Goal: Use online tool/utility: Utilize a website feature to perform a specific function

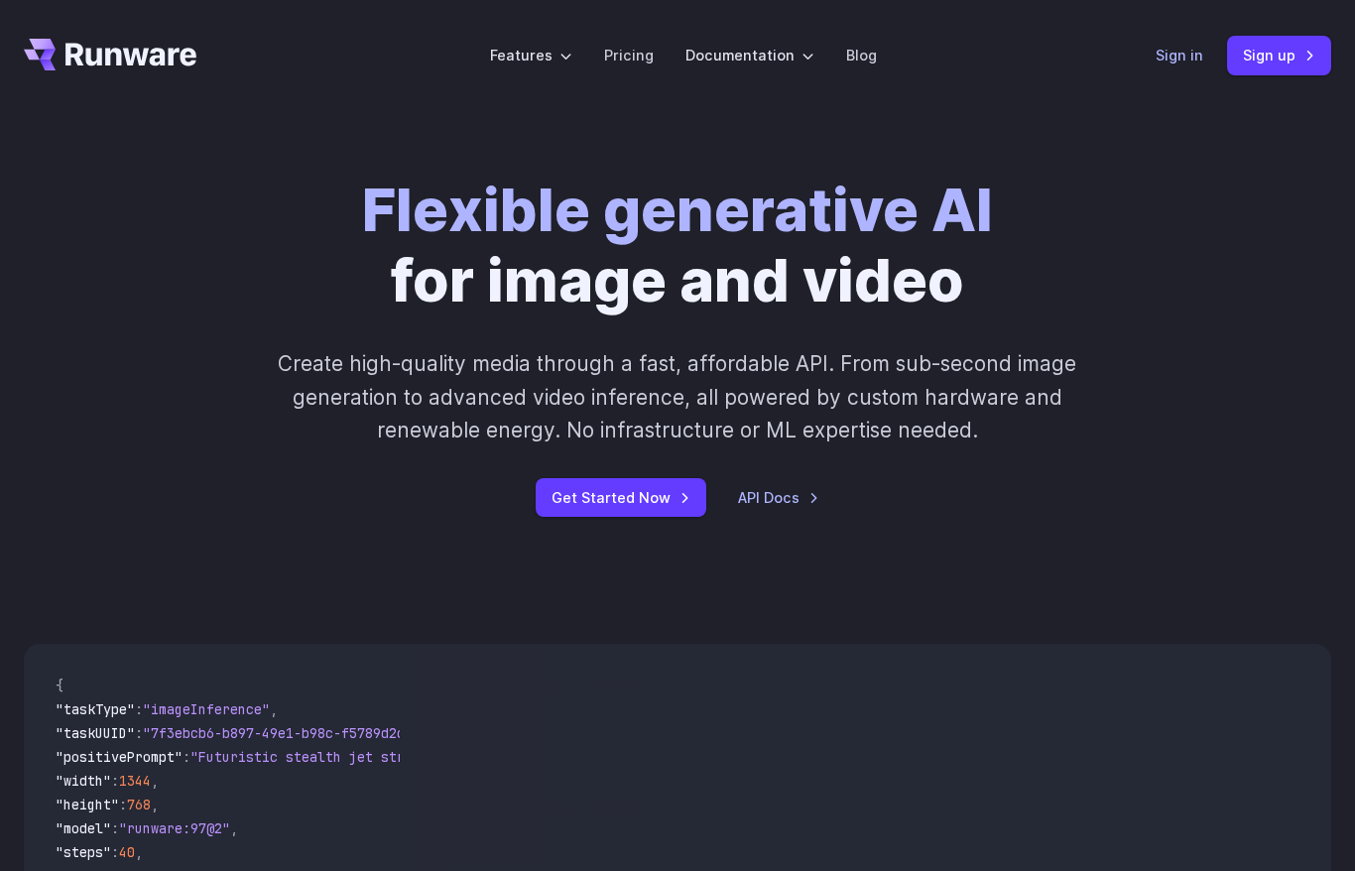
click at [1178, 59] on link "Sign in" at bounding box center [1180, 55] width 48 height 23
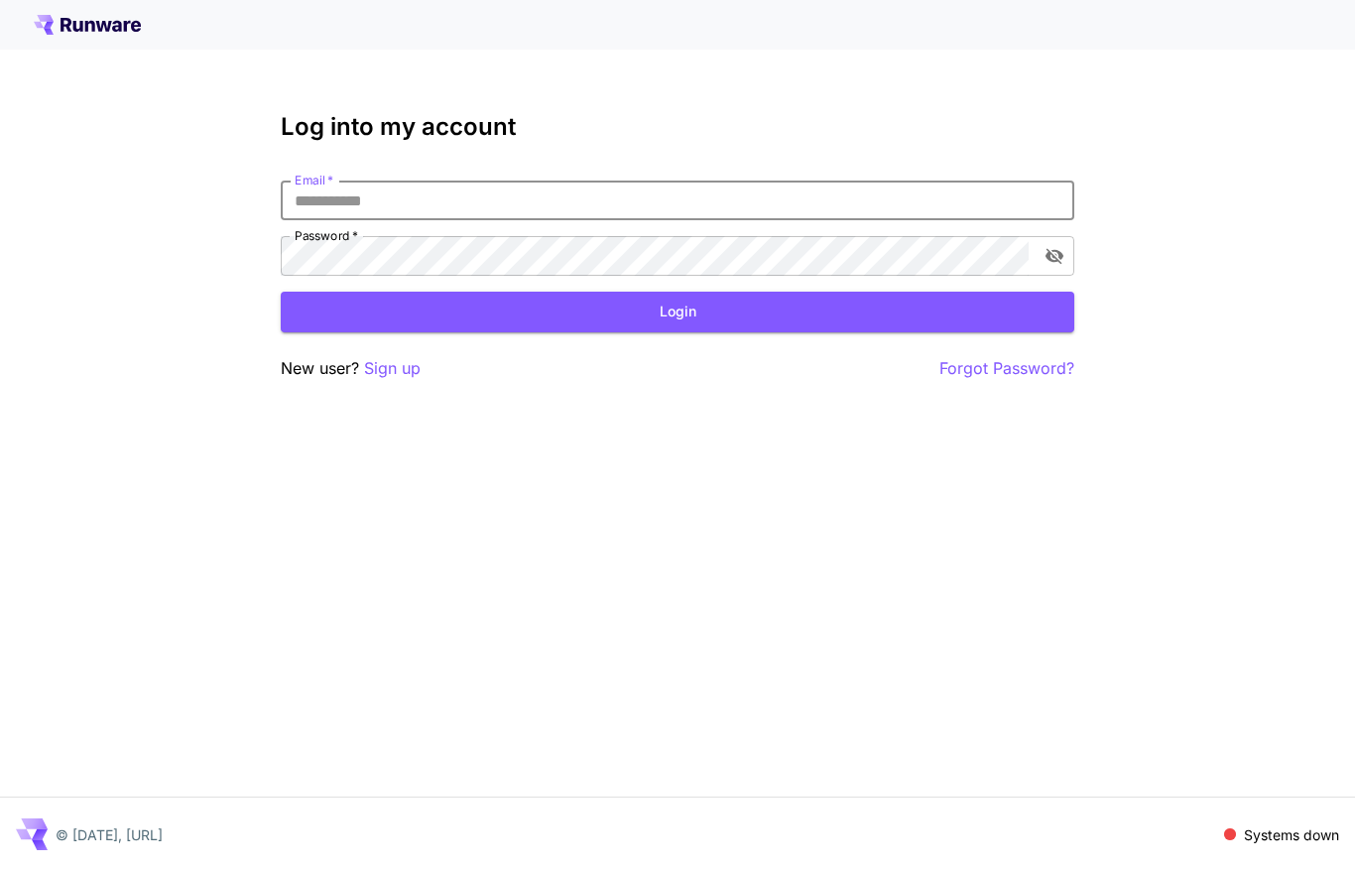
click at [667, 190] on input "Email   *" at bounding box center [678, 201] width 794 height 40
type input "**********"
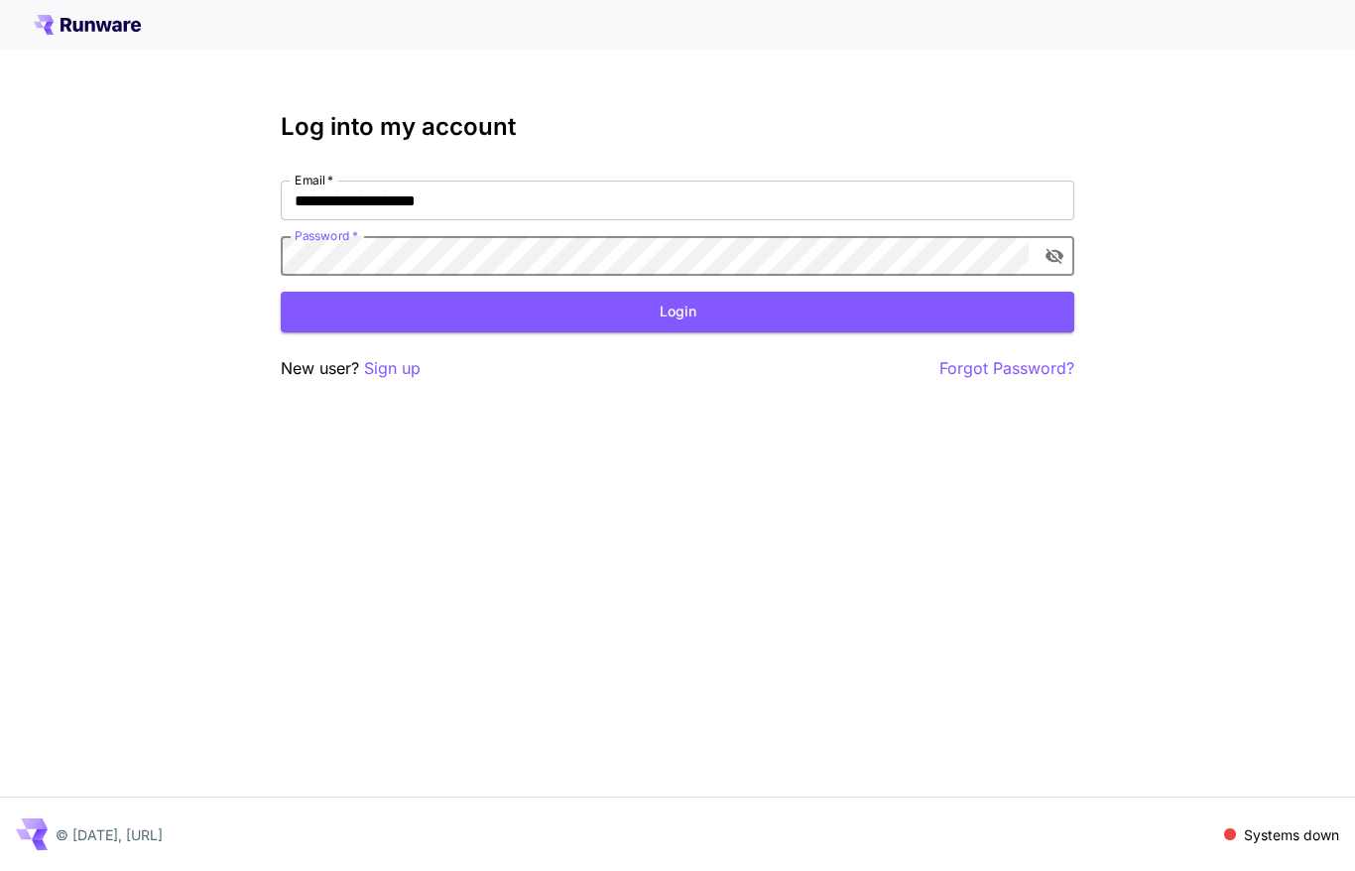
click button "Login" at bounding box center [678, 312] width 794 height 41
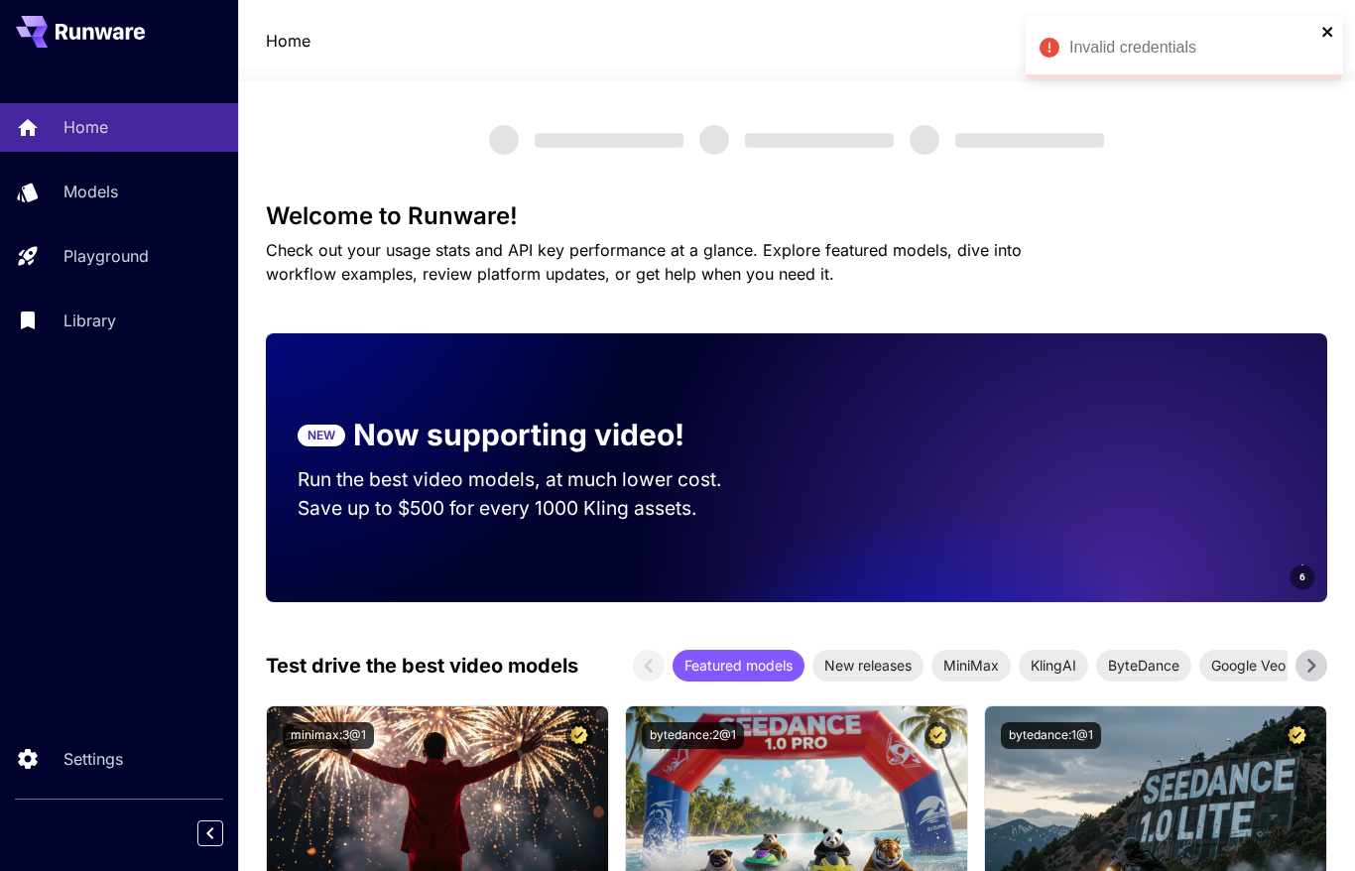
click at [1322, 33] on icon "close" at bounding box center [1329, 32] width 14 height 16
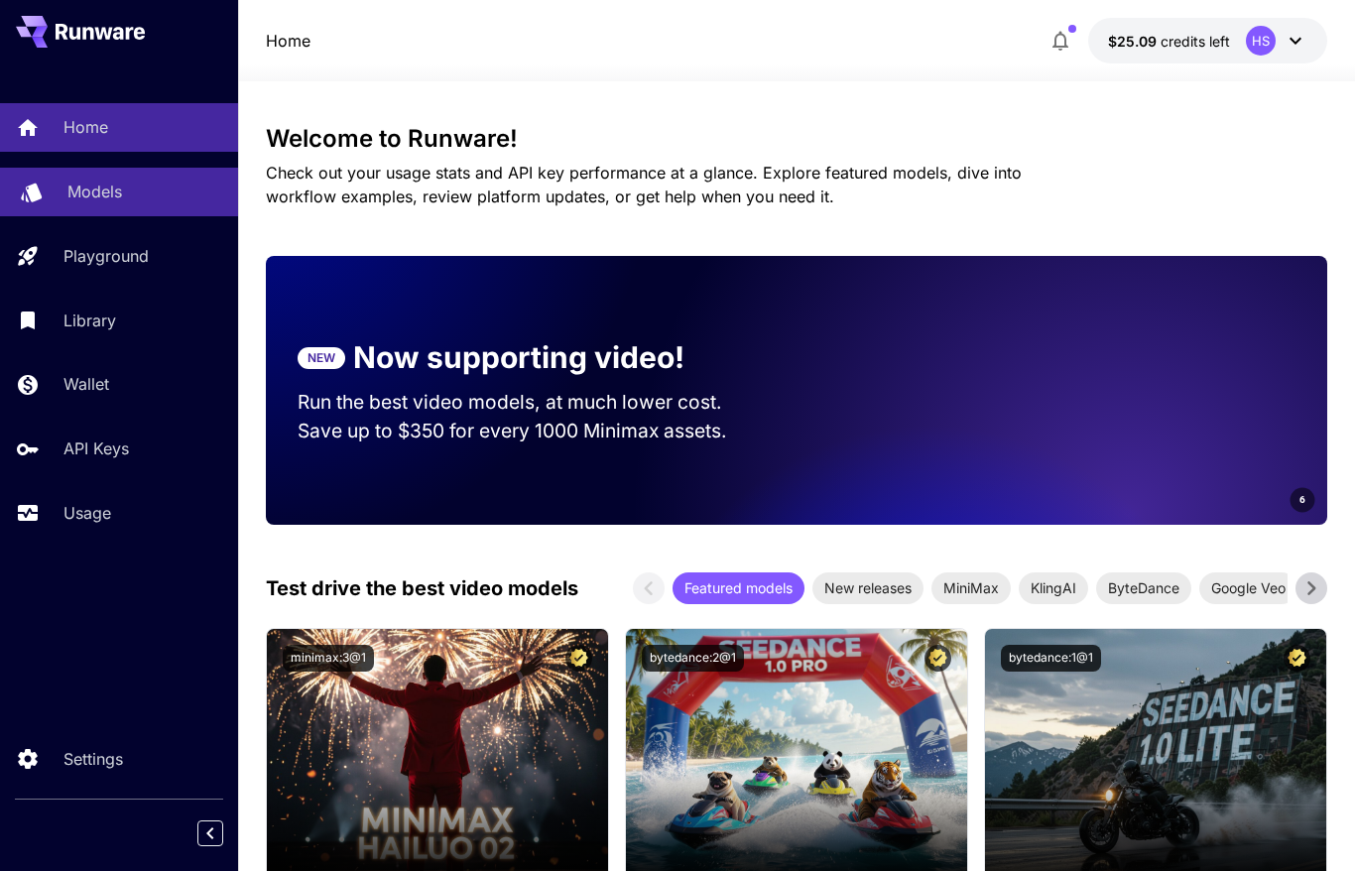
click at [85, 203] on p "Models" at bounding box center [94, 192] width 55 height 24
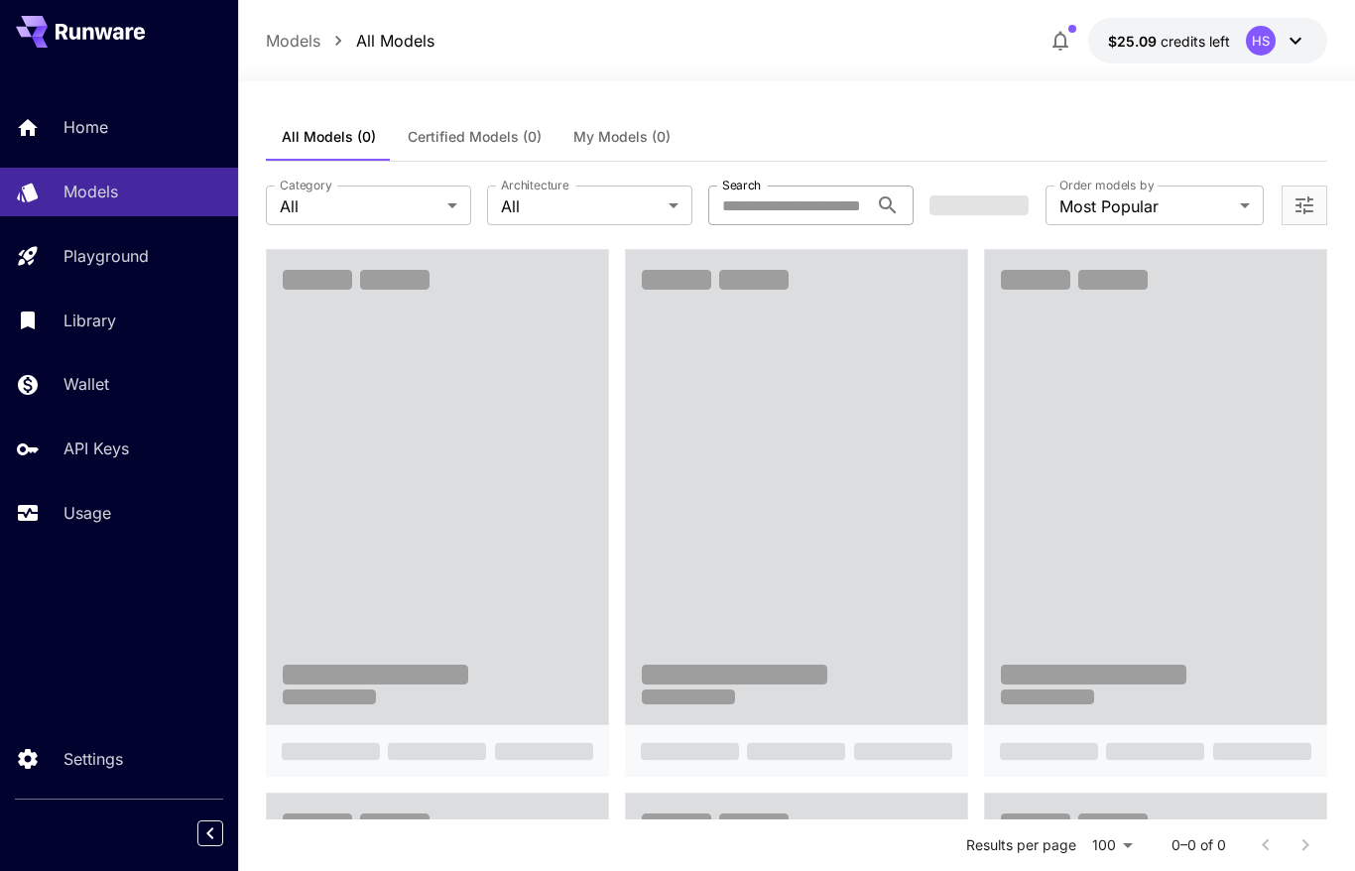
click at [804, 203] on input "Search" at bounding box center [789, 206] width 160 height 40
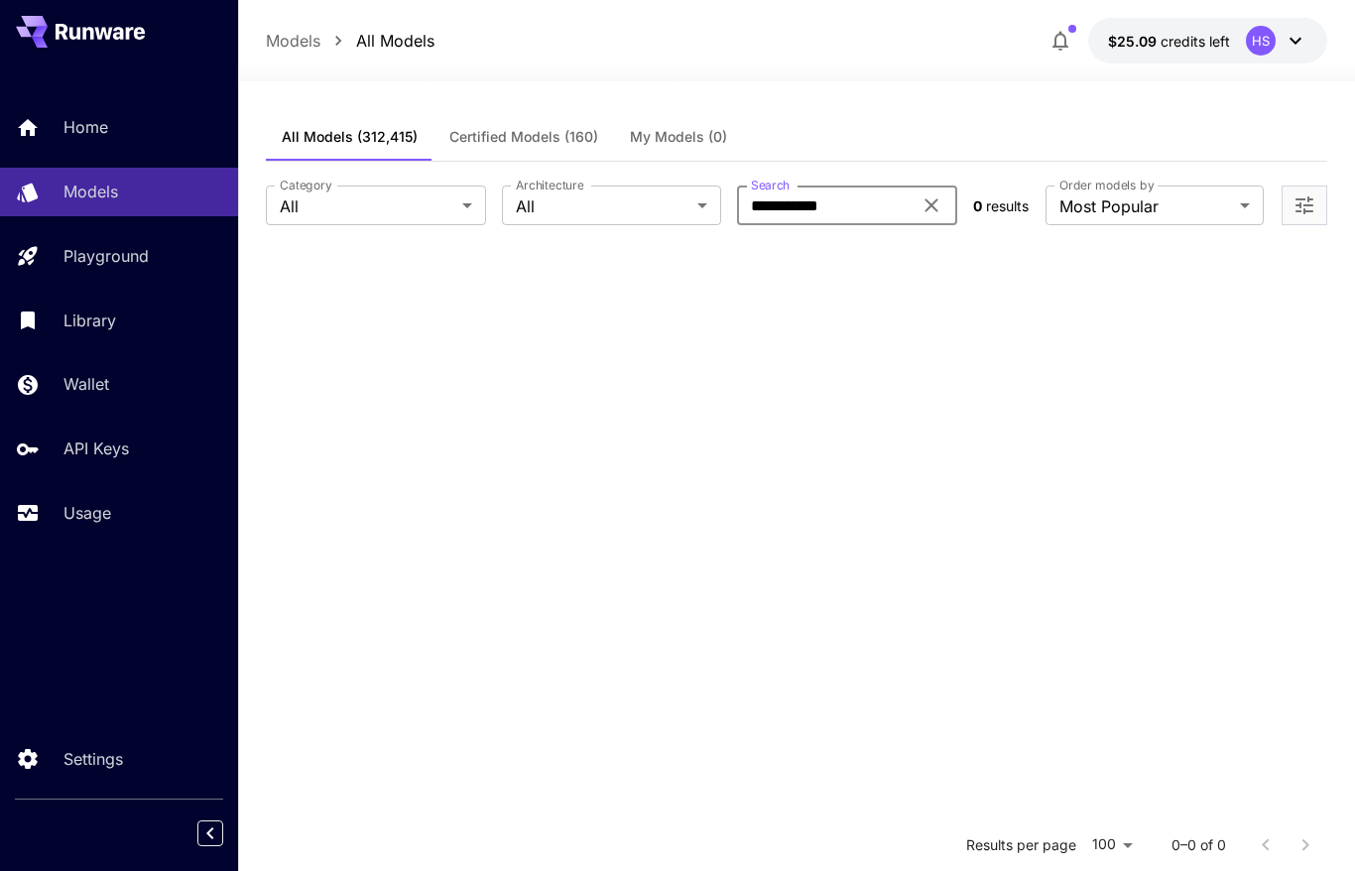
click at [790, 205] on input "**********" at bounding box center [824, 206] width 175 height 40
type input "**********"
click at [793, 202] on input "**********" at bounding box center [824, 206] width 175 height 40
click at [97, 130] on p "Home" at bounding box center [89, 127] width 45 height 24
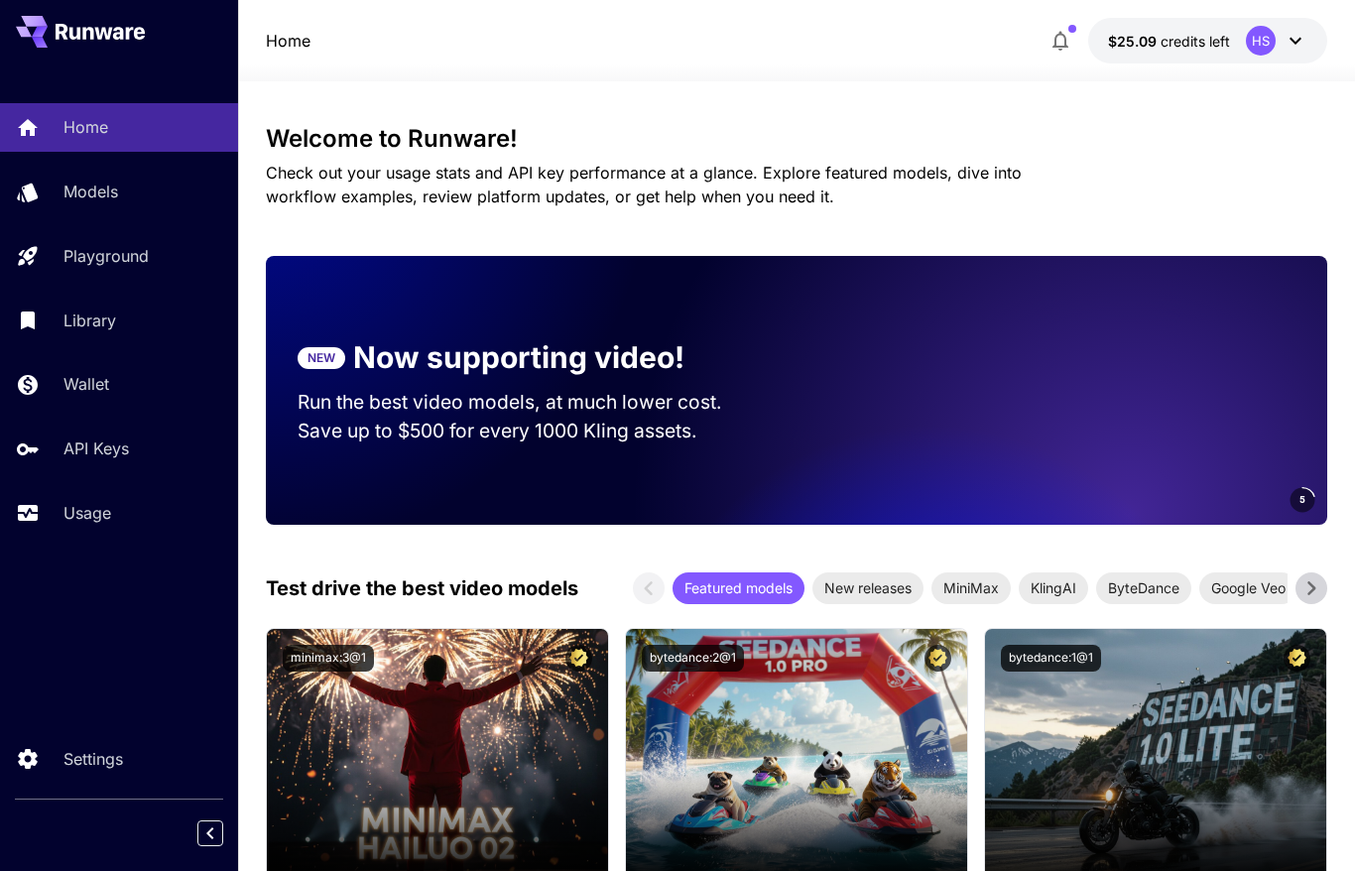
click at [1074, 154] on div "Welcome to Runware! Check out your usage stats and API key performance at a gla…" at bounding box center [797, 166] width 1062 height 83
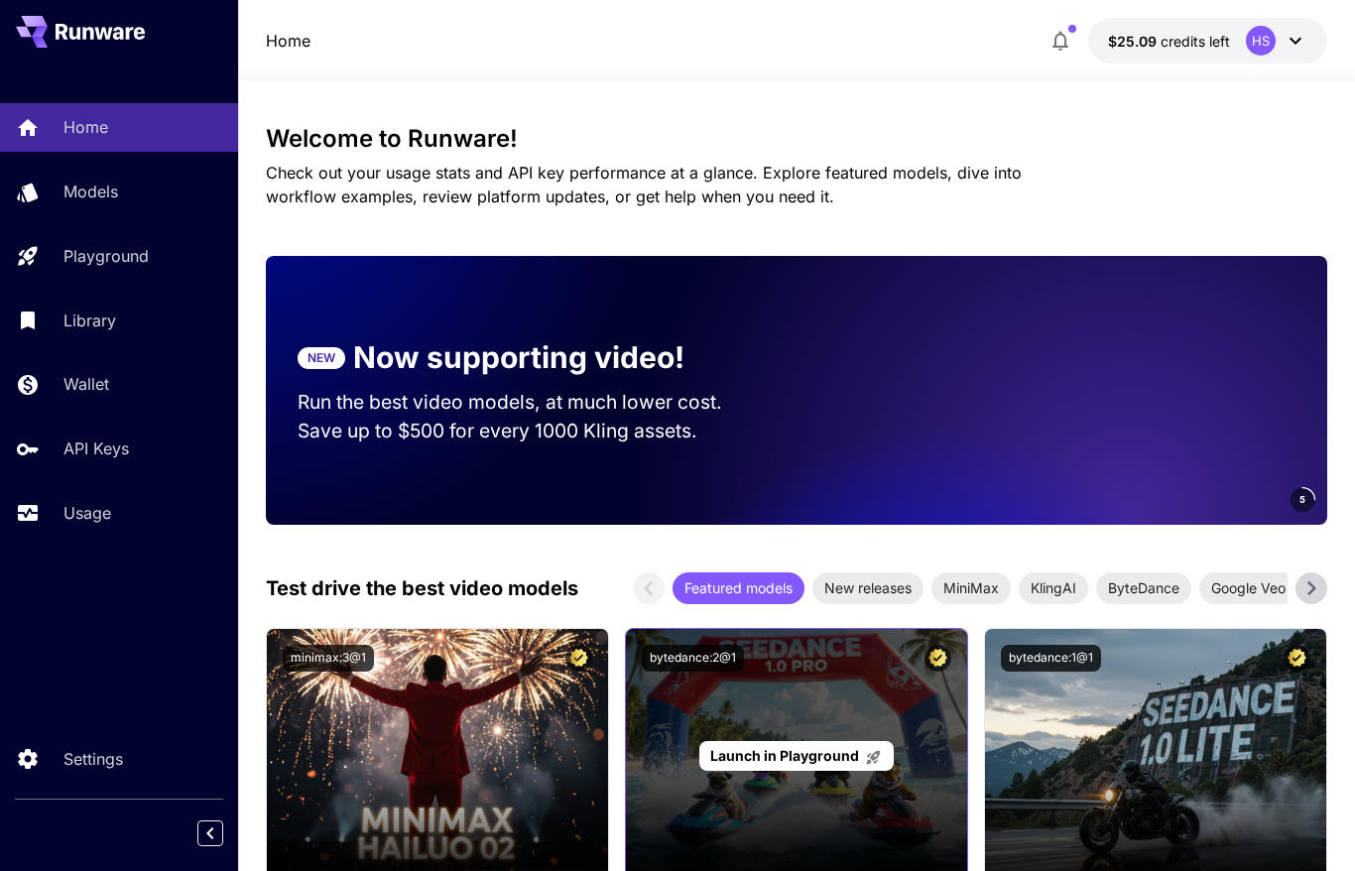
scroll to position [434, 0]
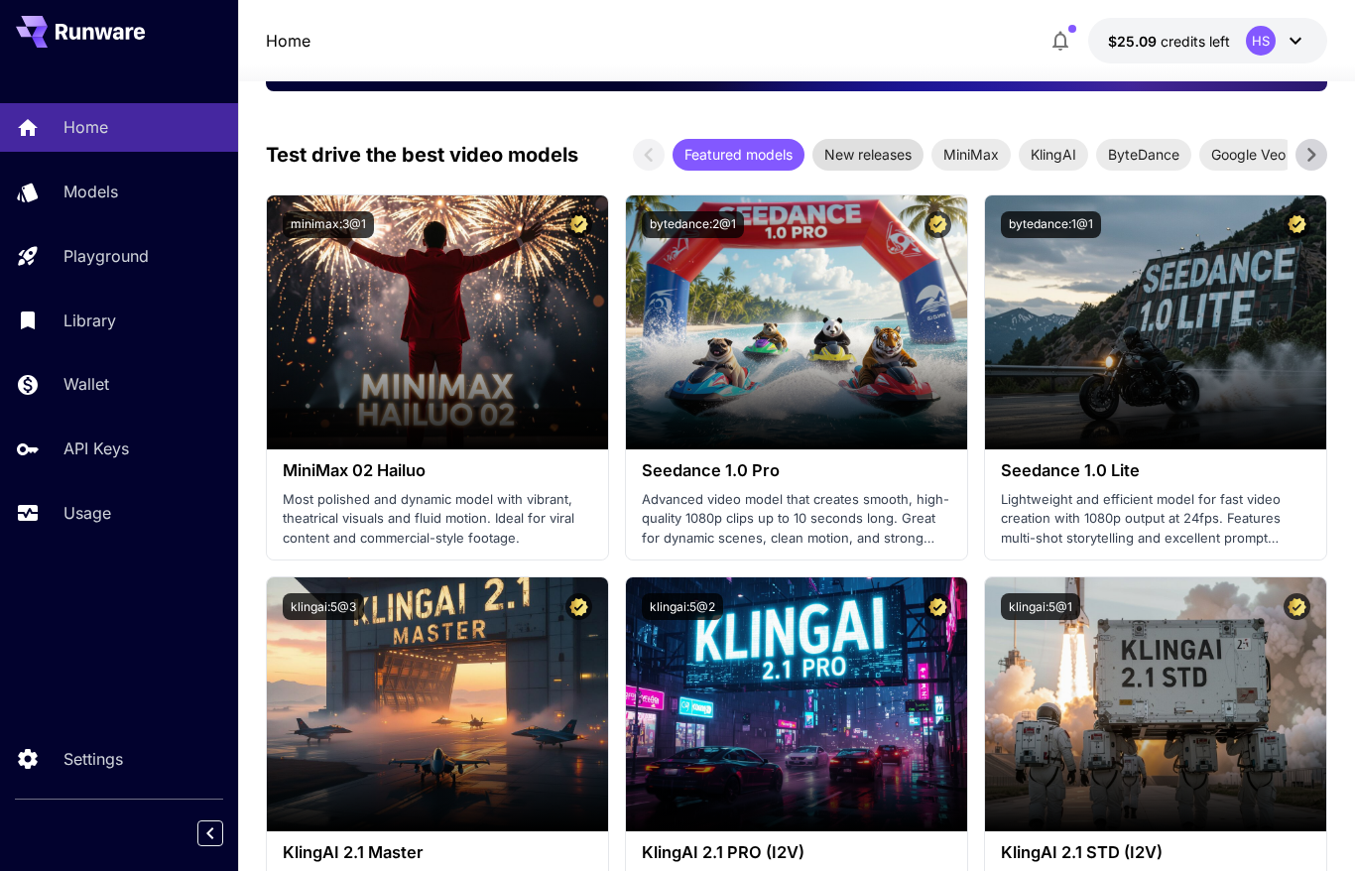
click at [867, 150] on span "New releases" at bounding box center [868, 154] width 111 height 21
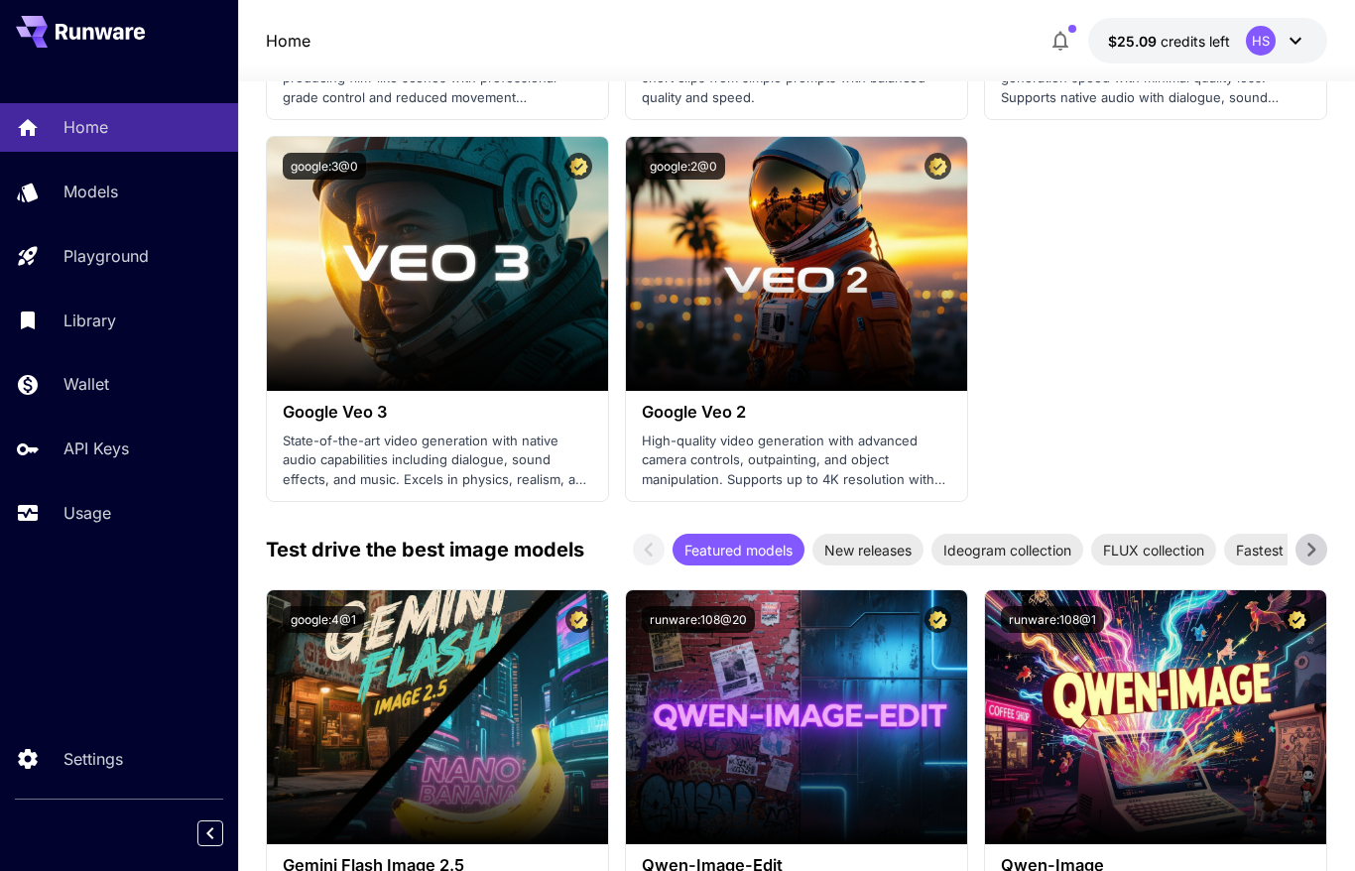
scroll to position [2710, 0]
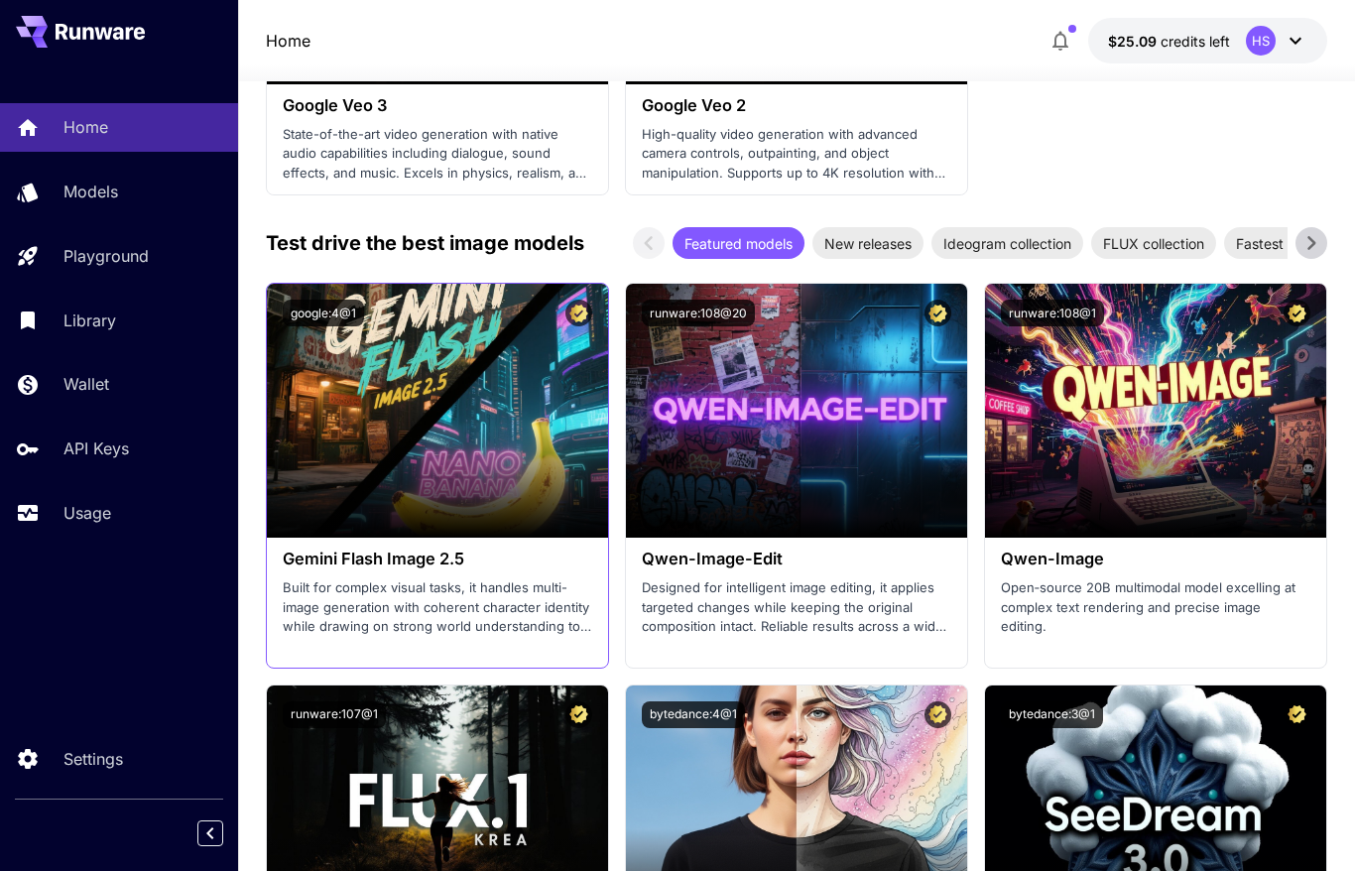
click at [365, 562] on h3 "Gemini Flash Image 2.5" at bounding box center [438, 559] width 310 height 19
click at [417, 567] on h3 "Gemini Flash Image 2.5" at bounding box center [438, 559] width 310 height 19
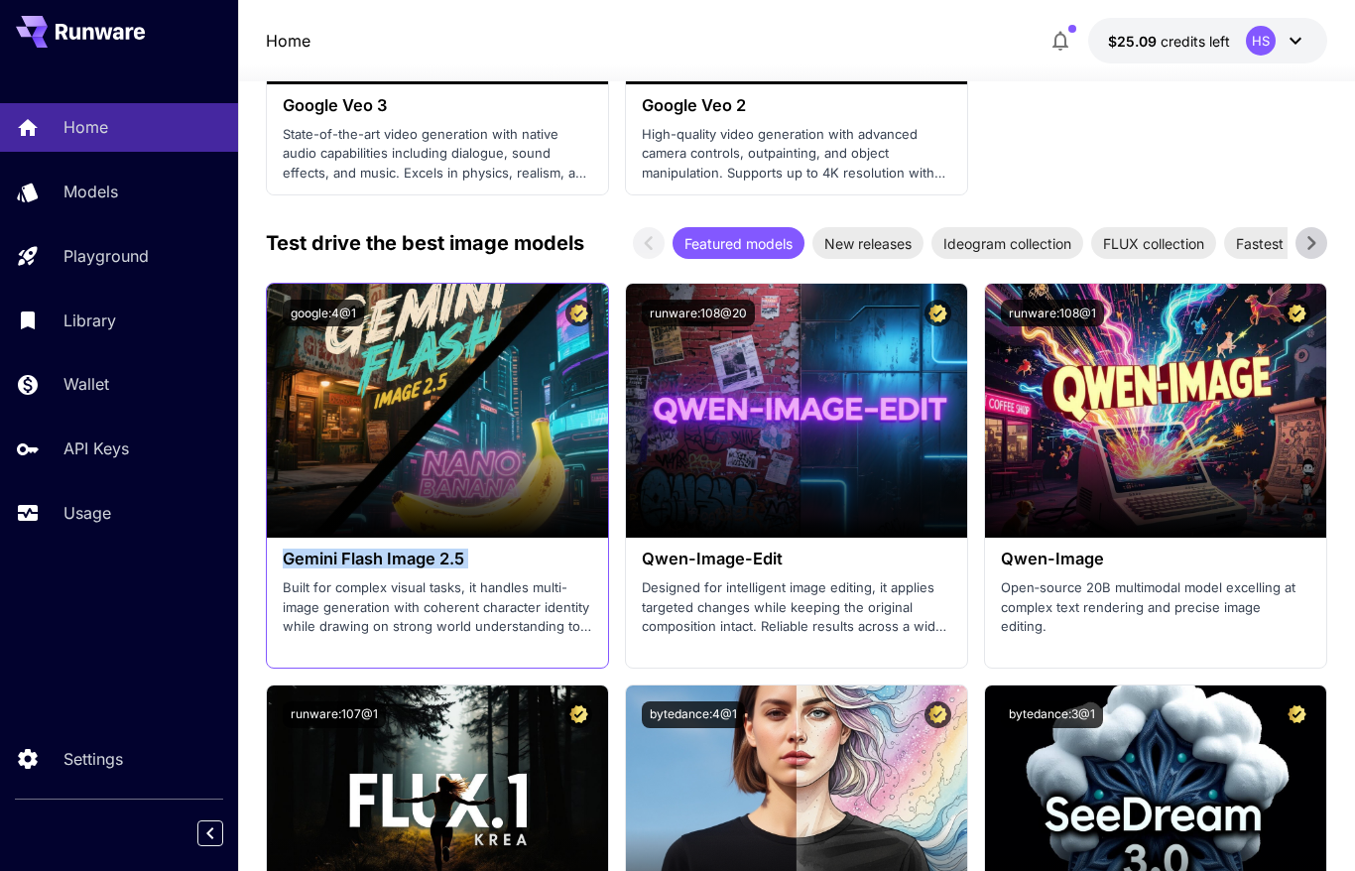
click at [417, 567] on h3 "Gemini Flash Image 2.5" at bounding box center [438, 559] width 310 height 19
click at [401, 568] on h3 "Gemini Flash Image 2.5" at bounding box center [438, 559] width 310 height 19
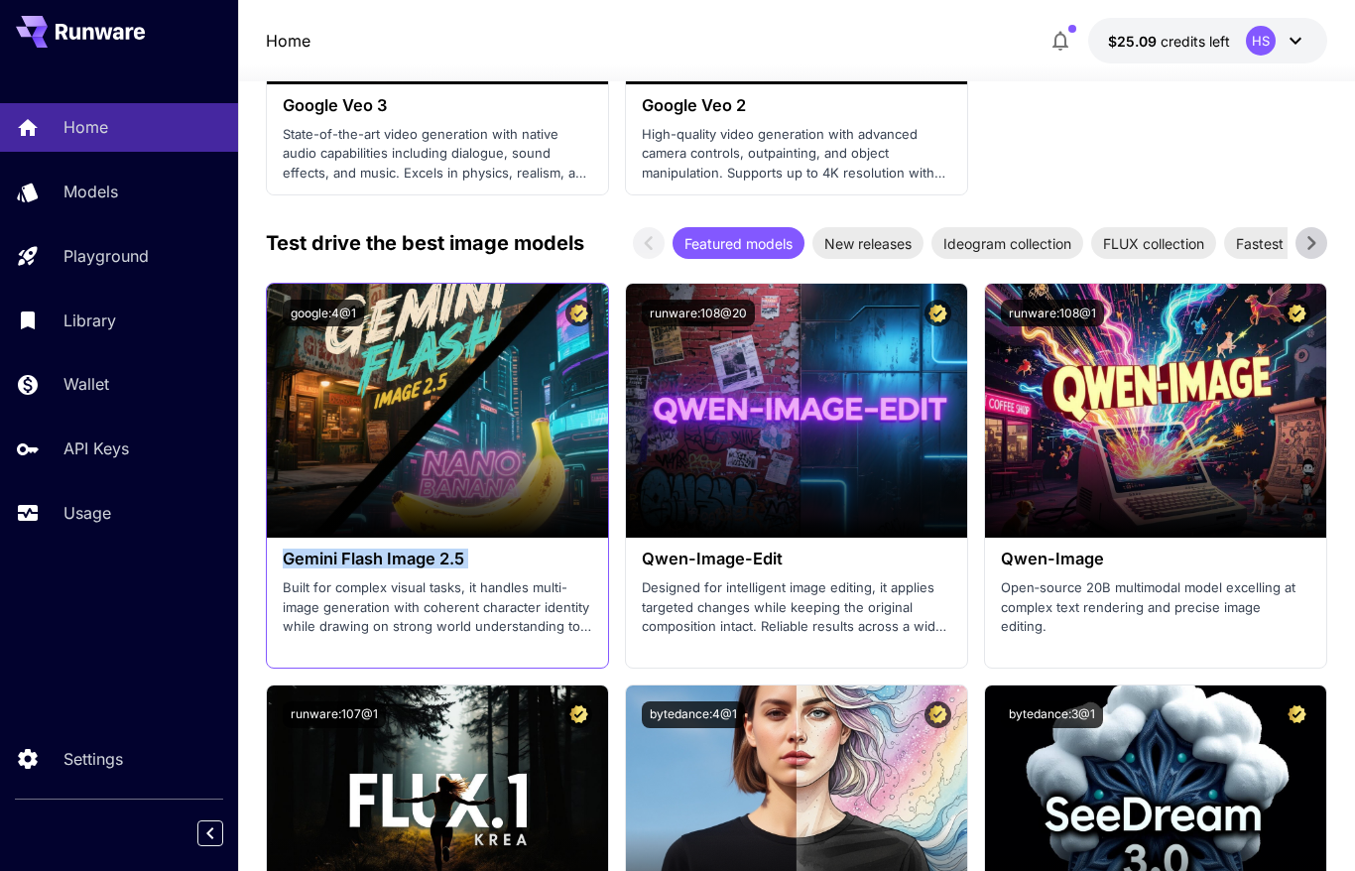
click at [389, 563] on h3 "Gemini Flash Image 2.5" at bounding box center [438, 559] width 310 height 19
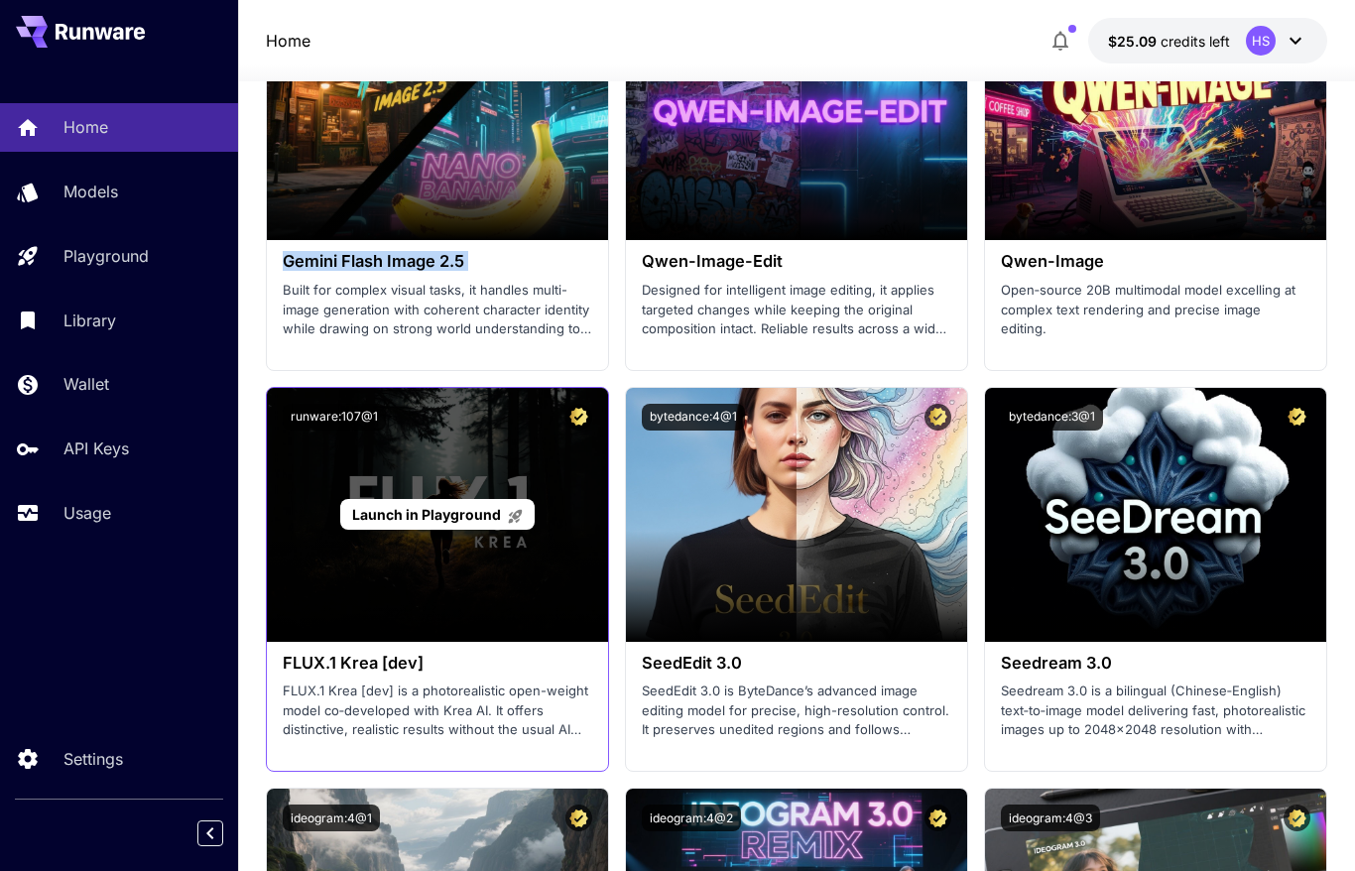
scroll to position [2765, 0]
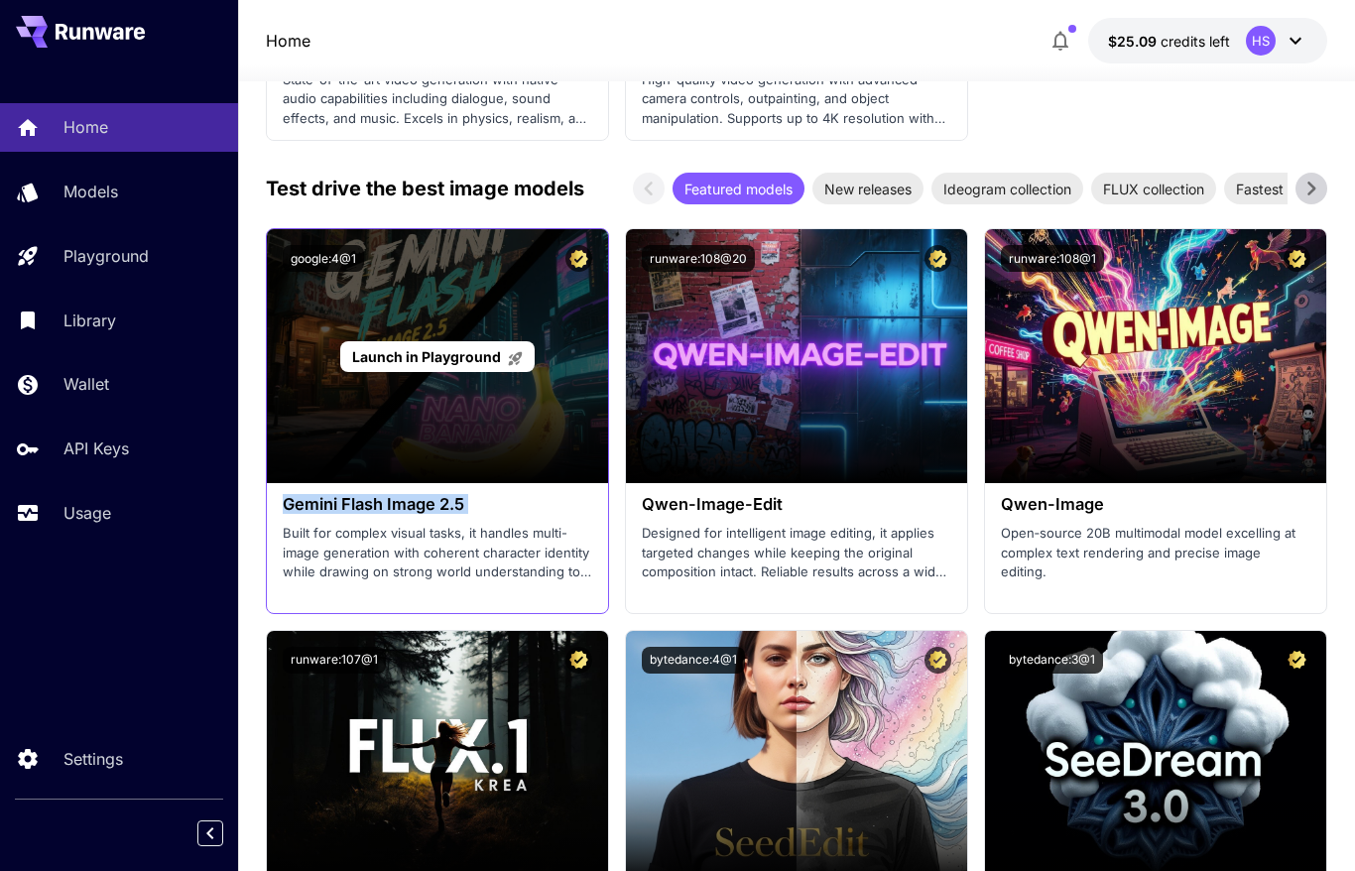
click at [449, 353] on span "Launch in Playground" at bounding box center [426, 356] width 149 height 17
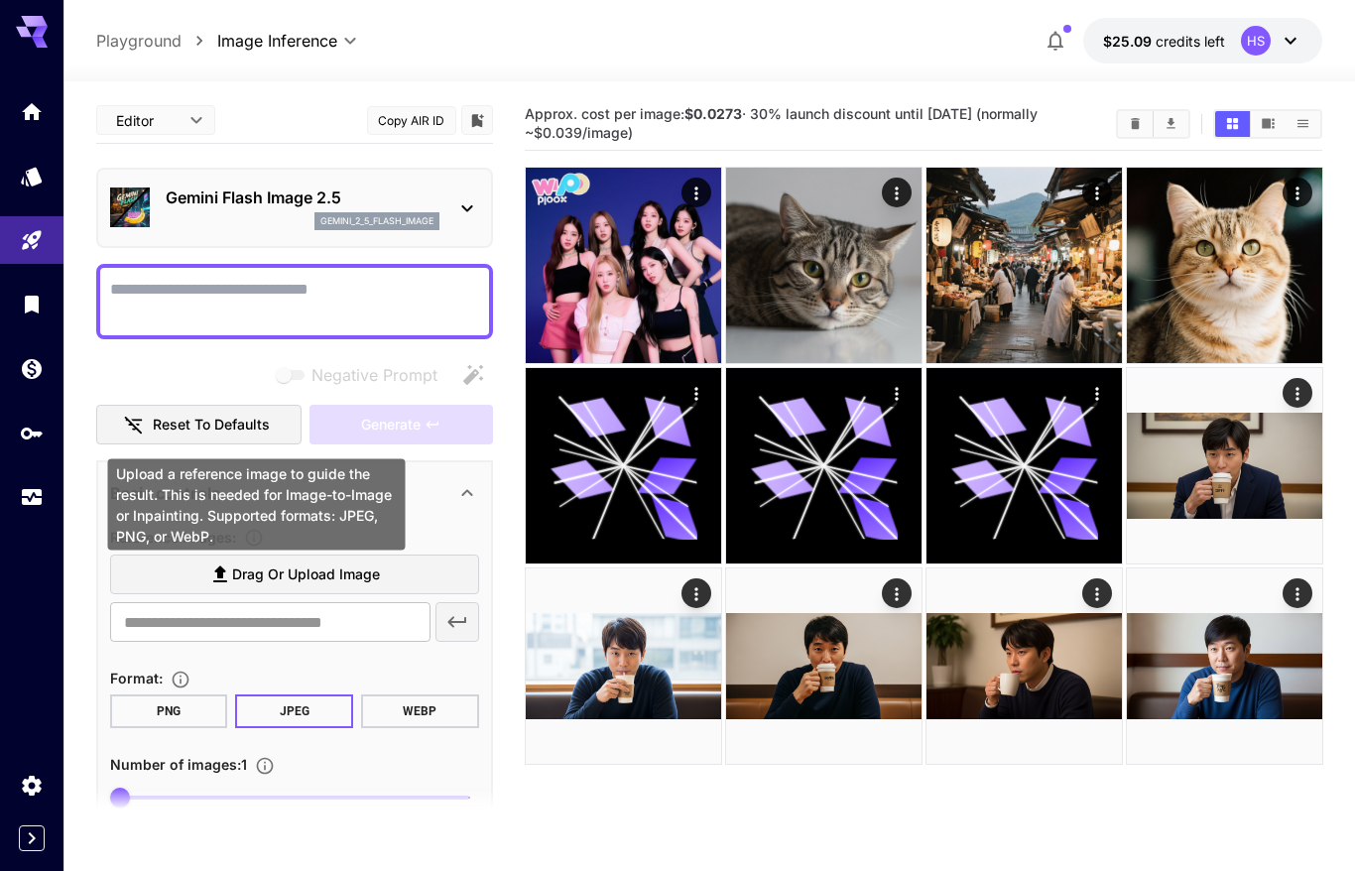
scroll to position [159, 0]
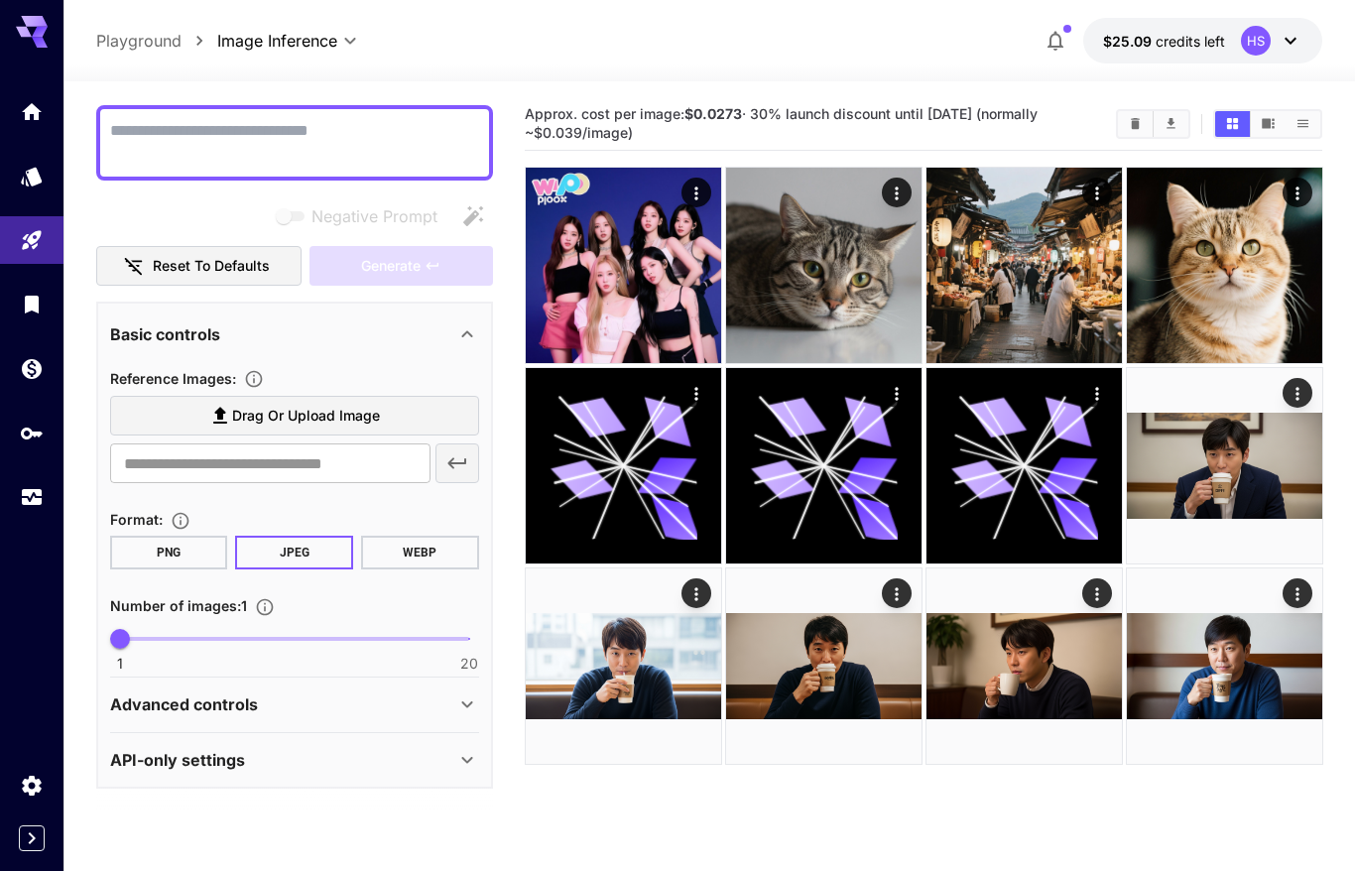
click at [197, 213] on div "Negative Prompt" at bounding box center [294, 216] width 397 height 40
click at [294, 466] on input "text" at bounding box center [270, 464] width 321 height 40
click at [209, 461] on input "text" at bounding box center [270, 464] width 321 height 40
click at [139, 206] on div "Negative Prompt" at bounding box center [294, 216] width 397 height 40
click at [221, 466] on input "text" at bounding box center [270, 464] width 321 height 40
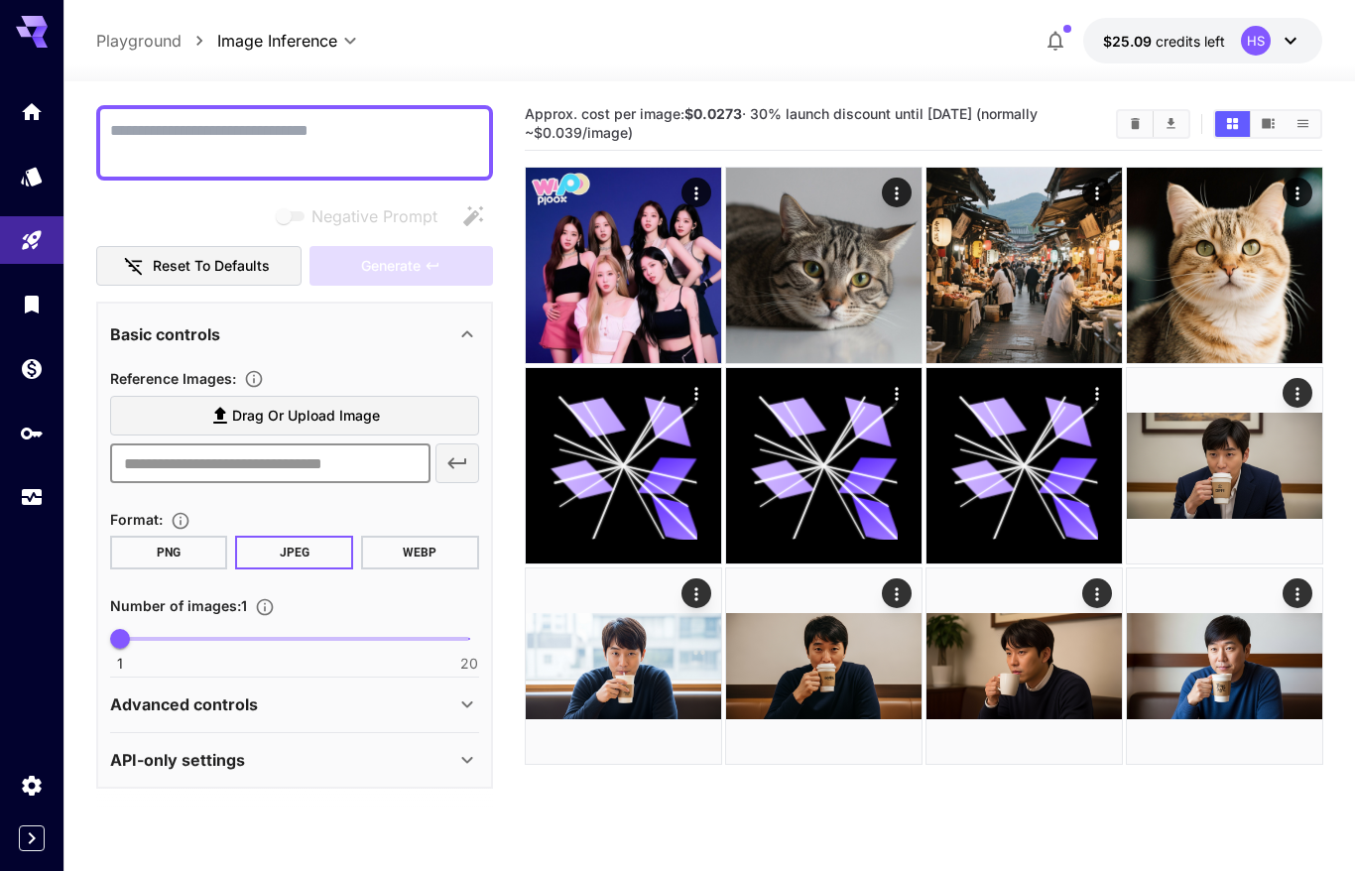
click at [87, 447] on section "Editor **** ​ Copy AIR ID Gemini Flash Image 2.5 gemini_2_5_flash_image Negativ…" at bounding box center [710, 554] width 1292 height 947
click at [188, 475] on input "text" at bounding box center [270, 464] width 321 height 40
click at [75, 478] on section "Editor **** ​ Copy AIR ID Gemini Flash Image 2.5 gemini_2_5_flash_image Negativ…" at bounding box center [710, 554] width 1292 height 947
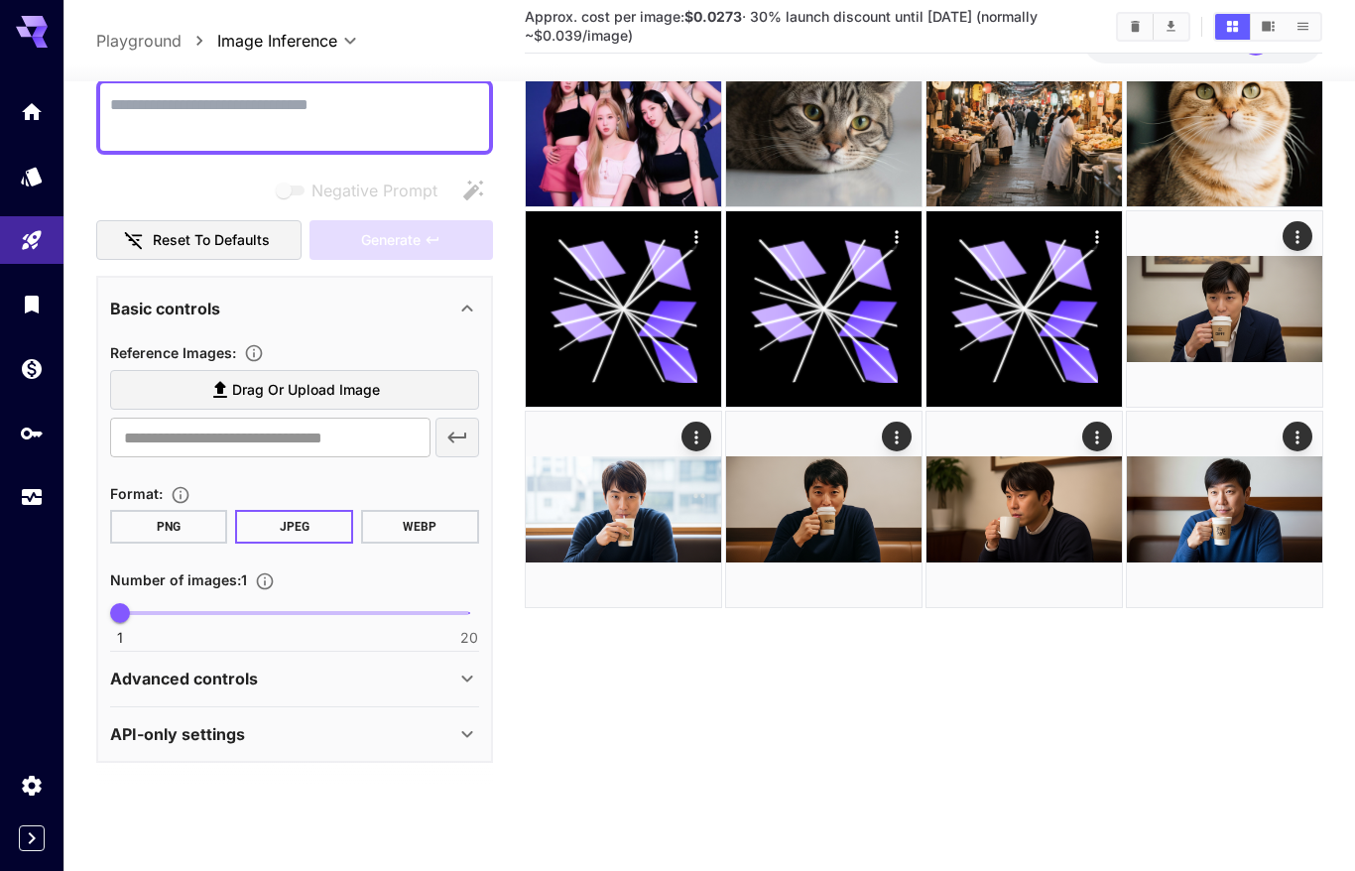
scroll to position [134, 0]
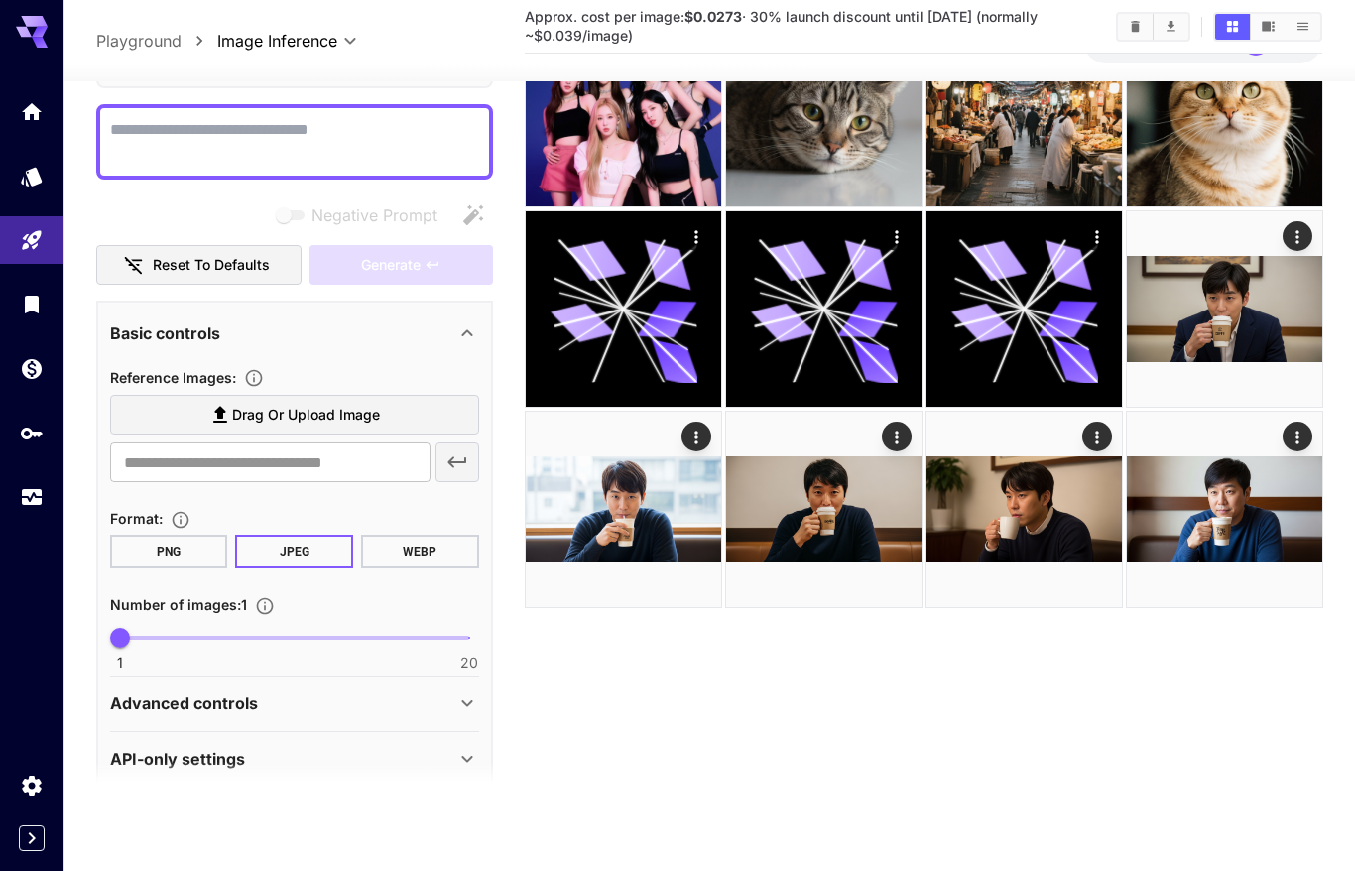
click at [395, 708] on div "Advanced controls" at bounding box center [282, 704] width 345 height 24
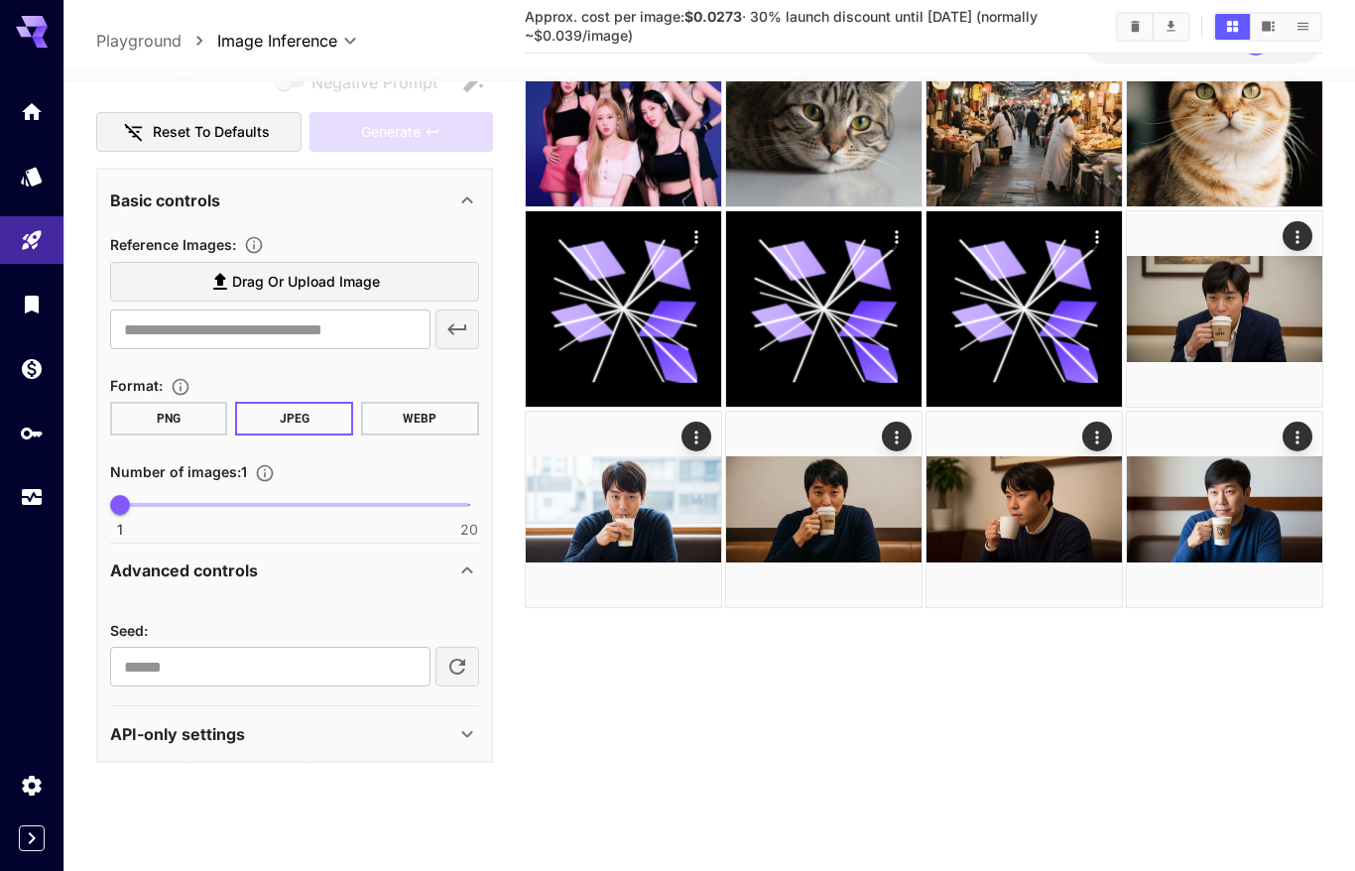
click at [332, 748] on div "API-only settings" at bounding box center [294, 733] width 369 height 48
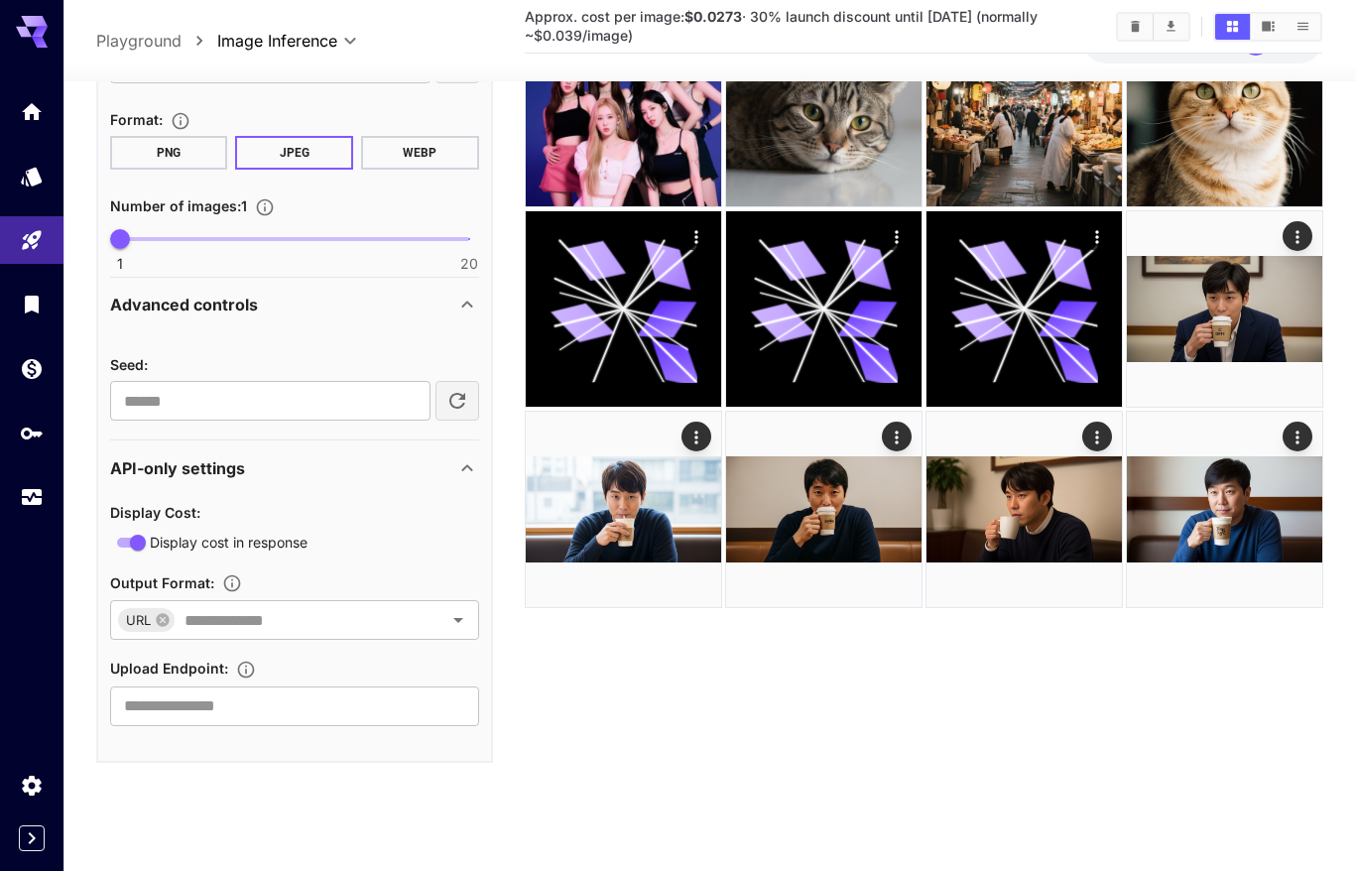
click at [331, 469] on div "API-only settings" at bounding box center [282, 467] width 345 height 24
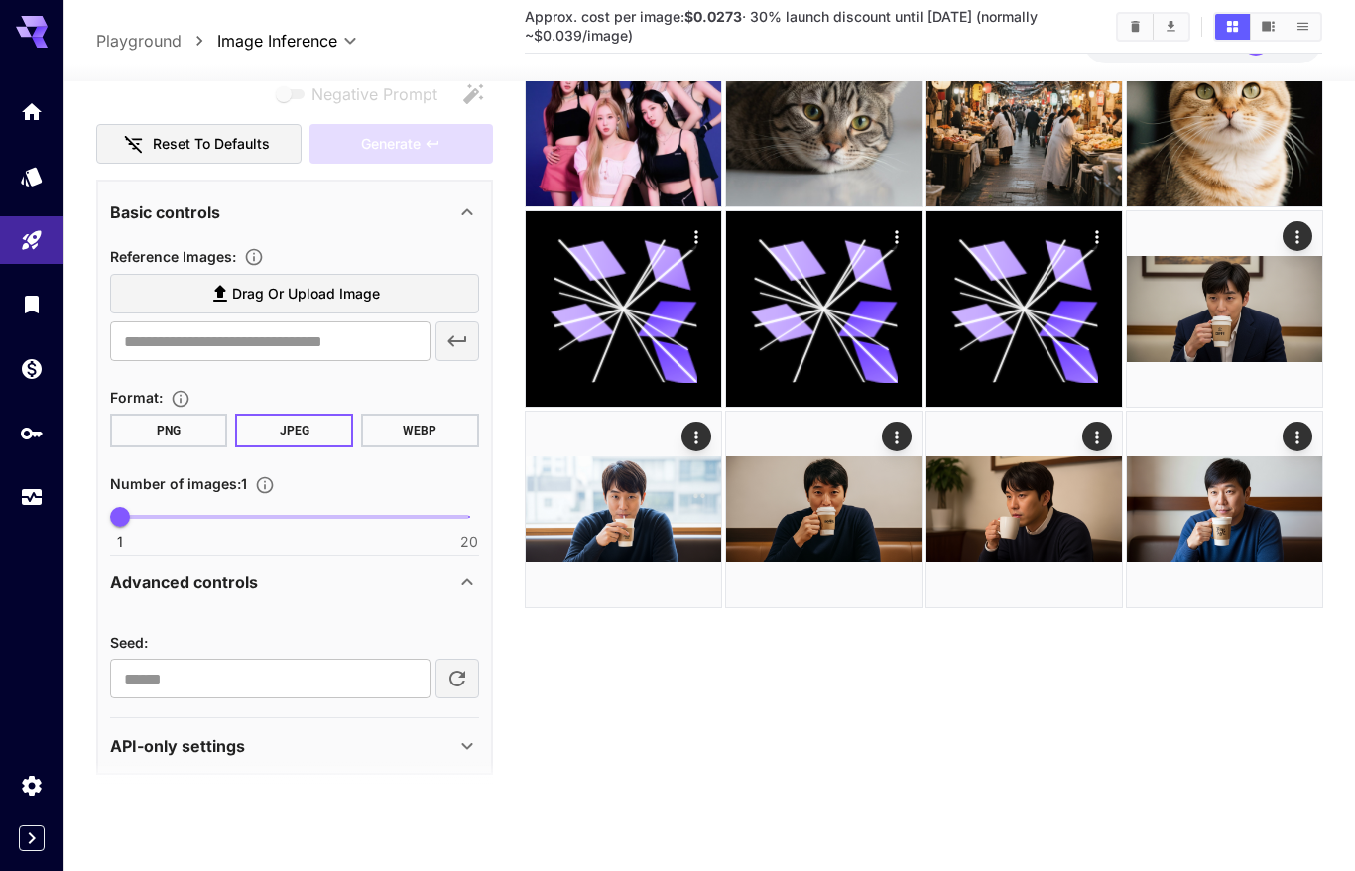
scroll to position [242, 0]
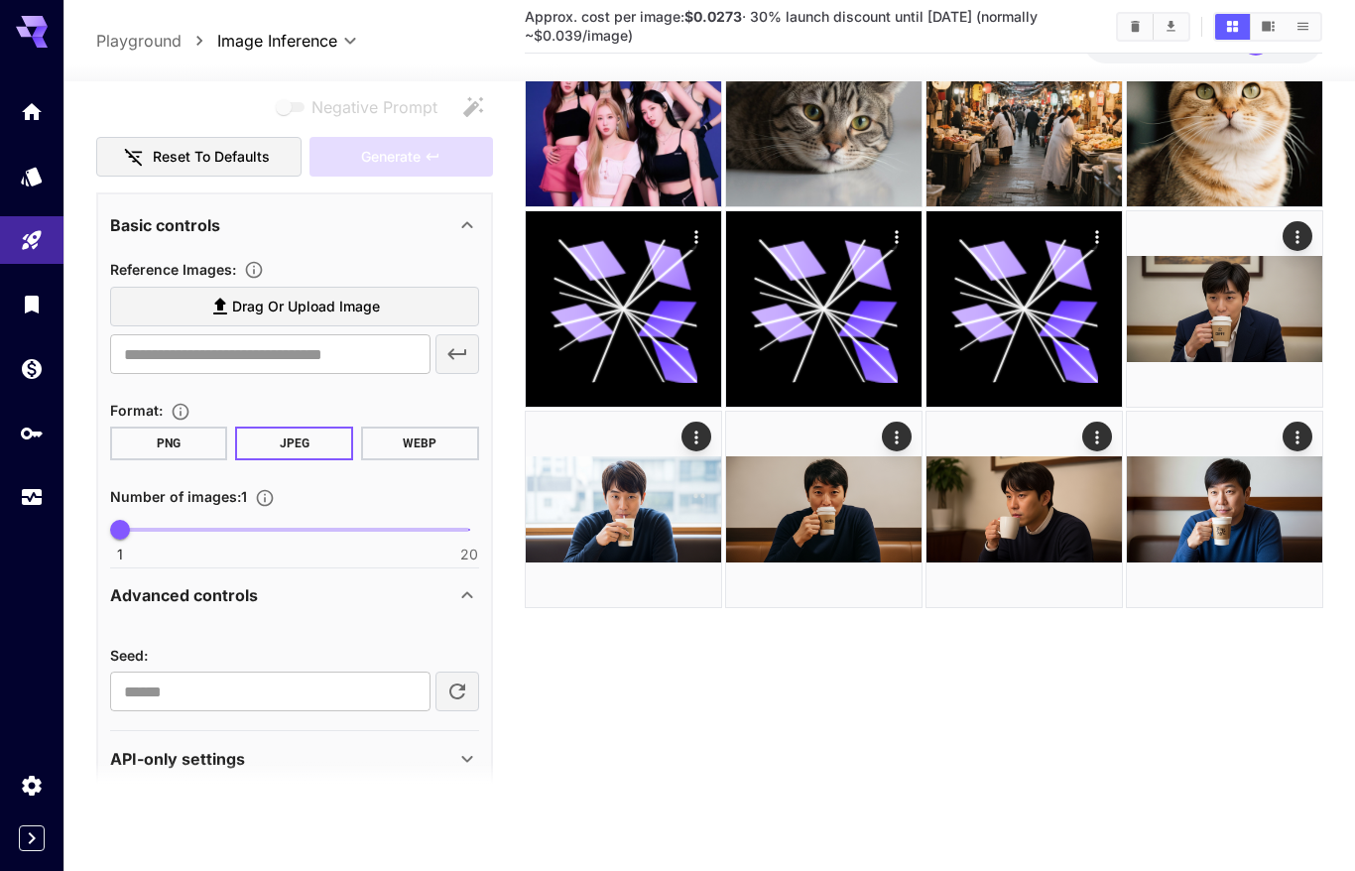
click at [325, 591] on div "Advanced controls" at bounding box center [282, 595] width 345 height 24
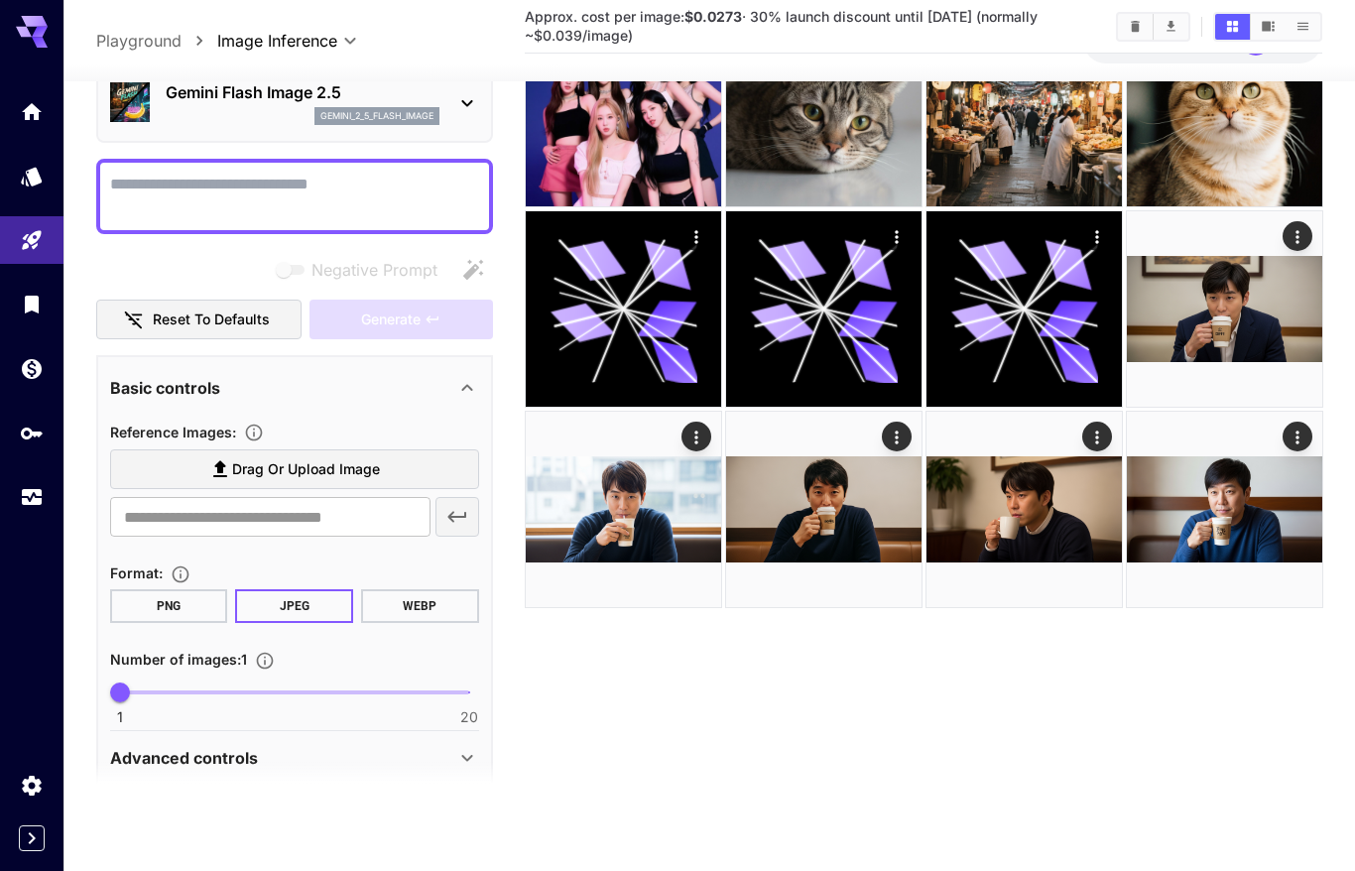
scroll to position [0, 0]
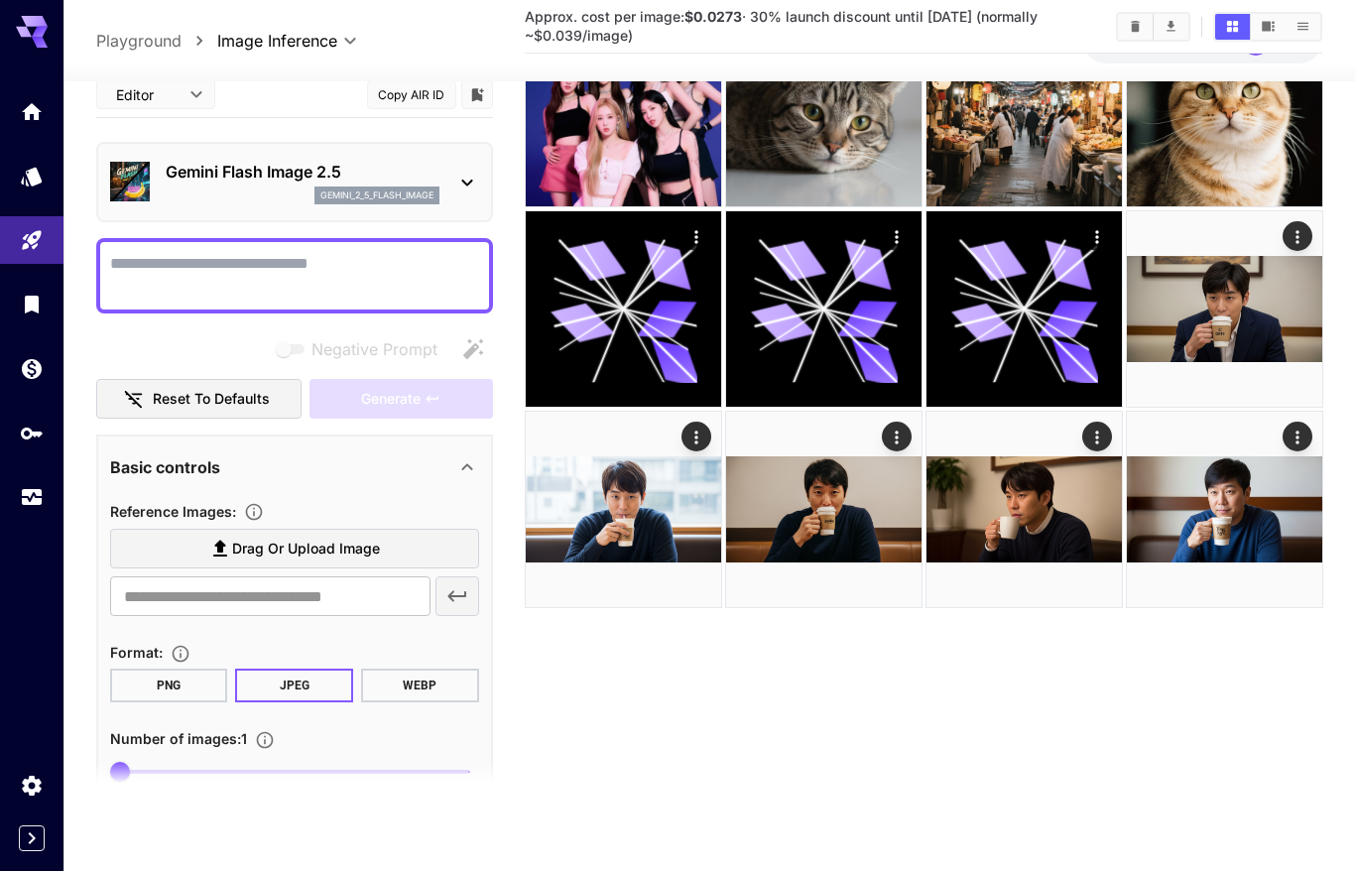
click at [175, 341] on div "Negative Prompt" at bounding box center [294, 348] width 397 height 40
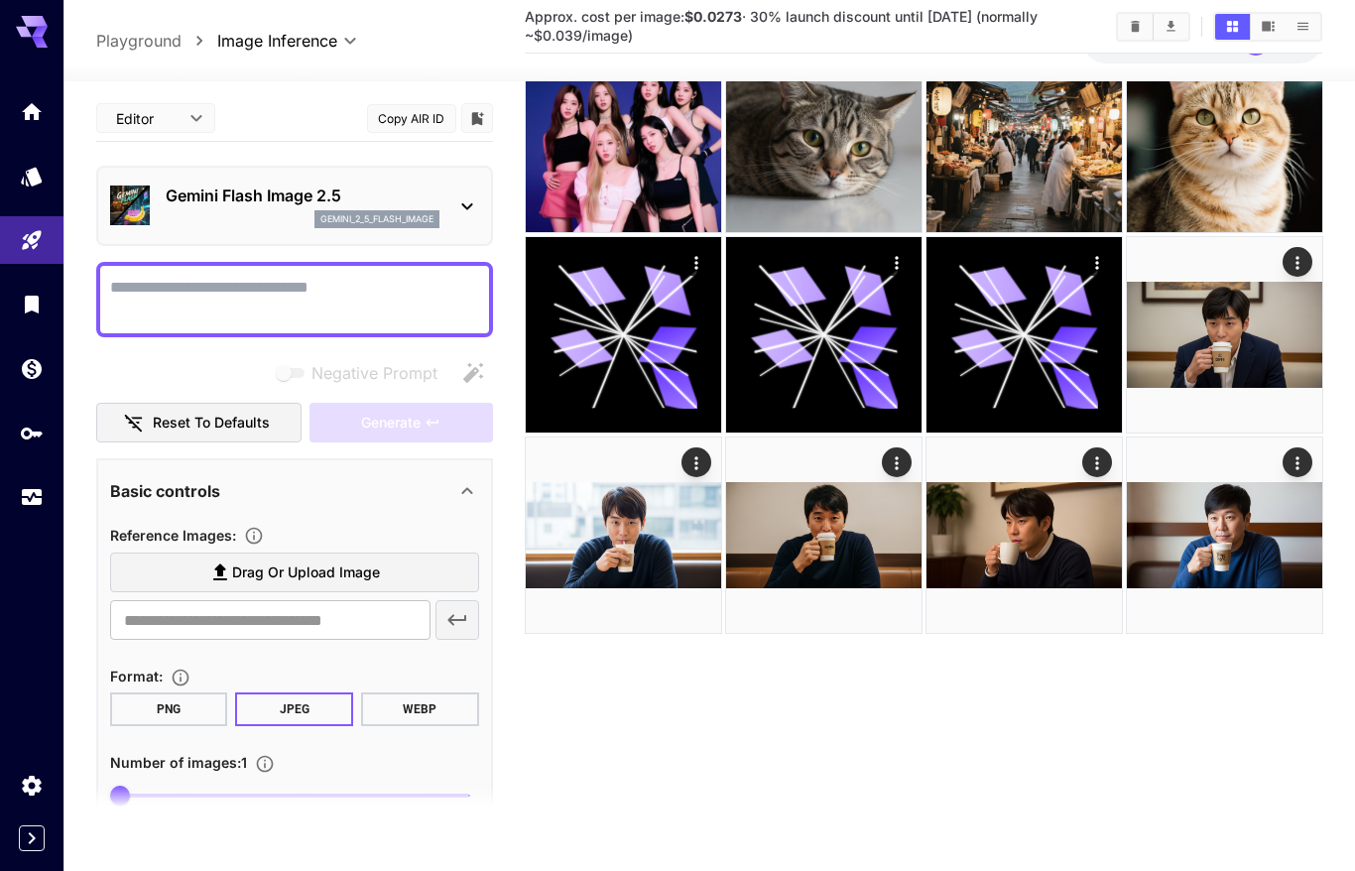
click at [264, 282] on textarea "Negative Prompt" at bounding box center [294, 300] width 369 height 48
type textarea "*"
type textarea "**********"
click at [412, 431] on span "Generate" at bounding box center [391, 423] width 60 height 25
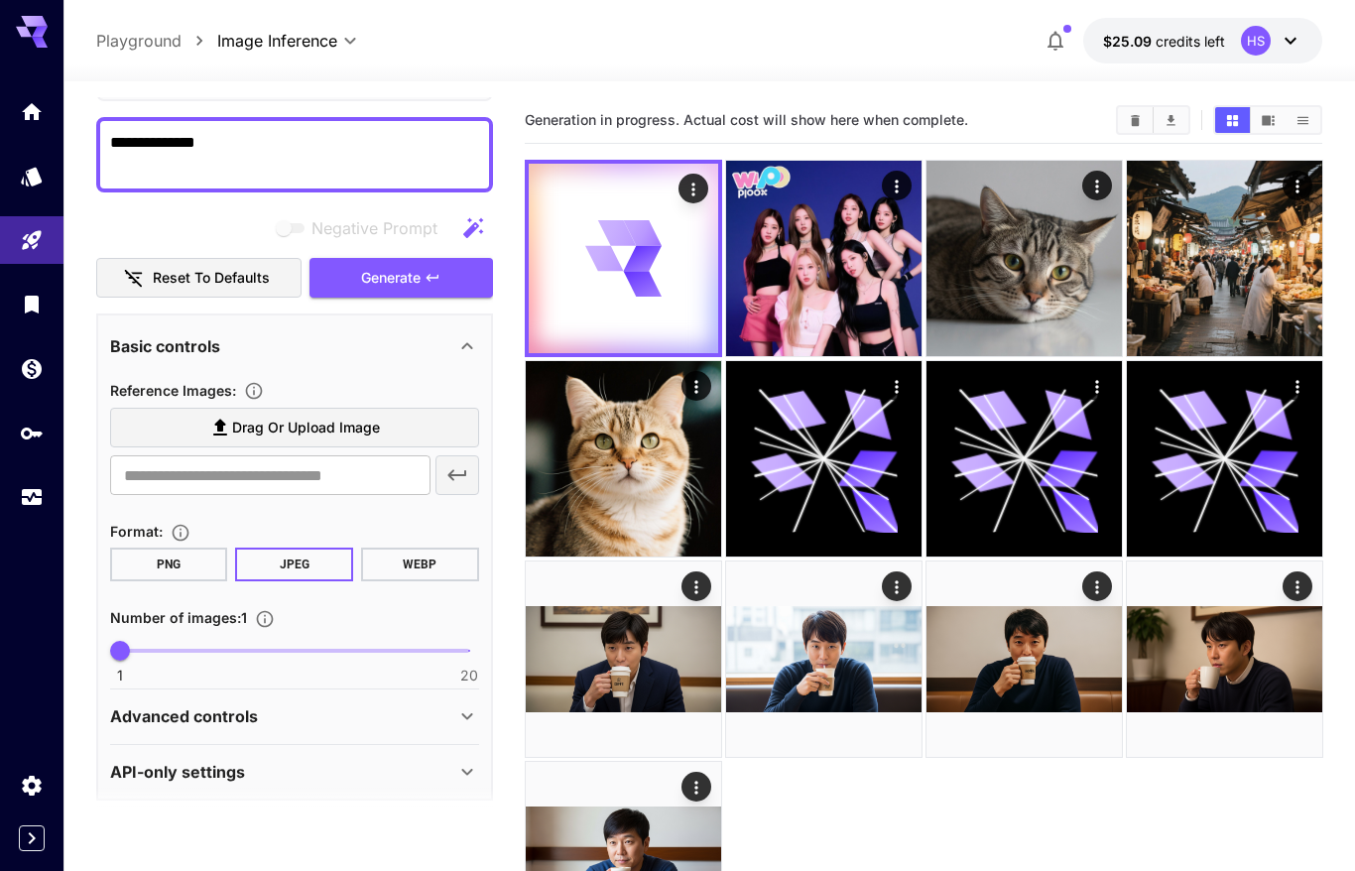
scroll to position [159, 0]
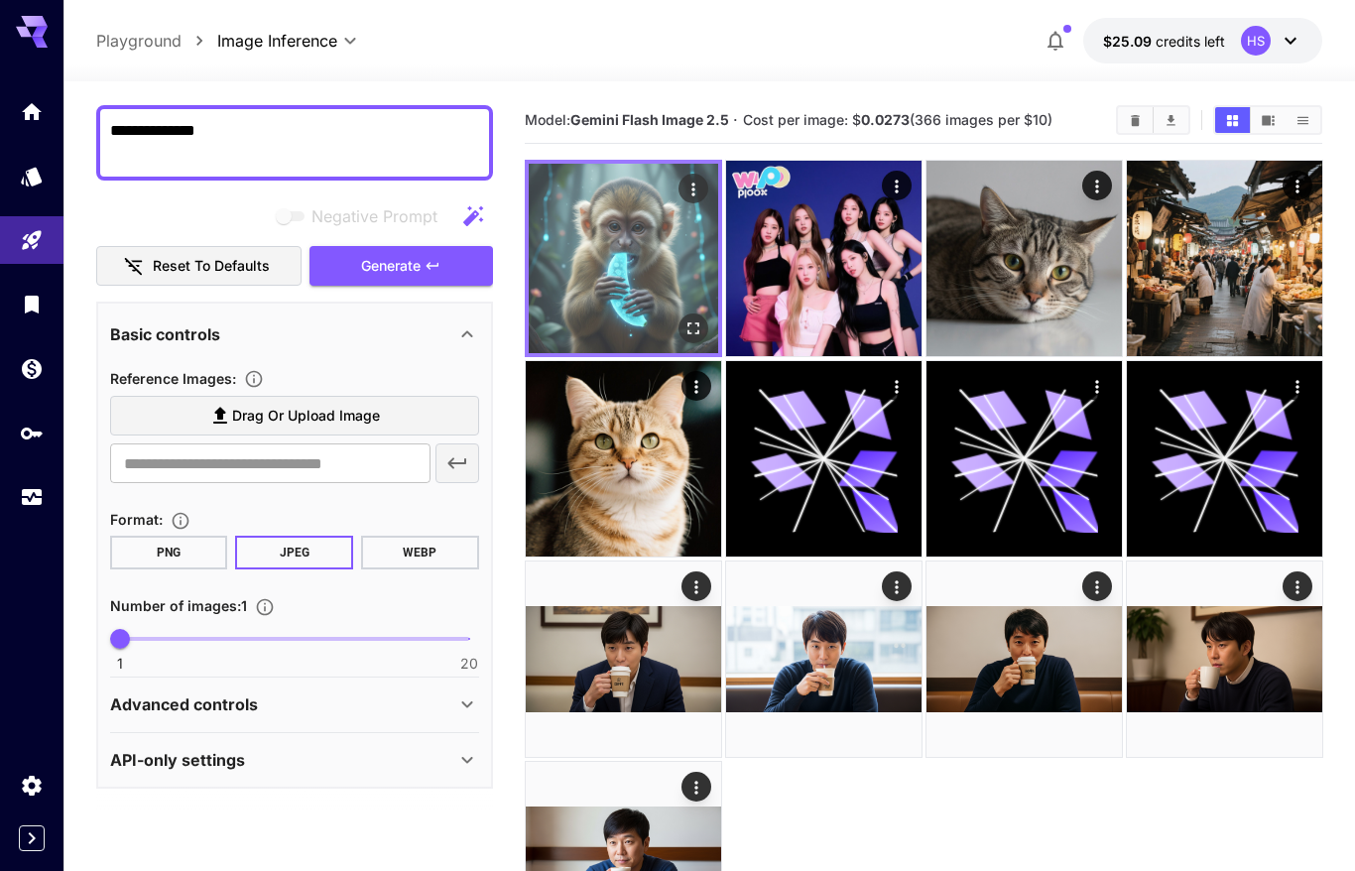
click at [624, 258] on img at bounding box center [624, 259] width 190 height 190
click at [621, 306] on img at bounding box center [624, 259] width 190 height 190
click at [592, 291] on img at bounding box center [624, 259] width 190 height 190
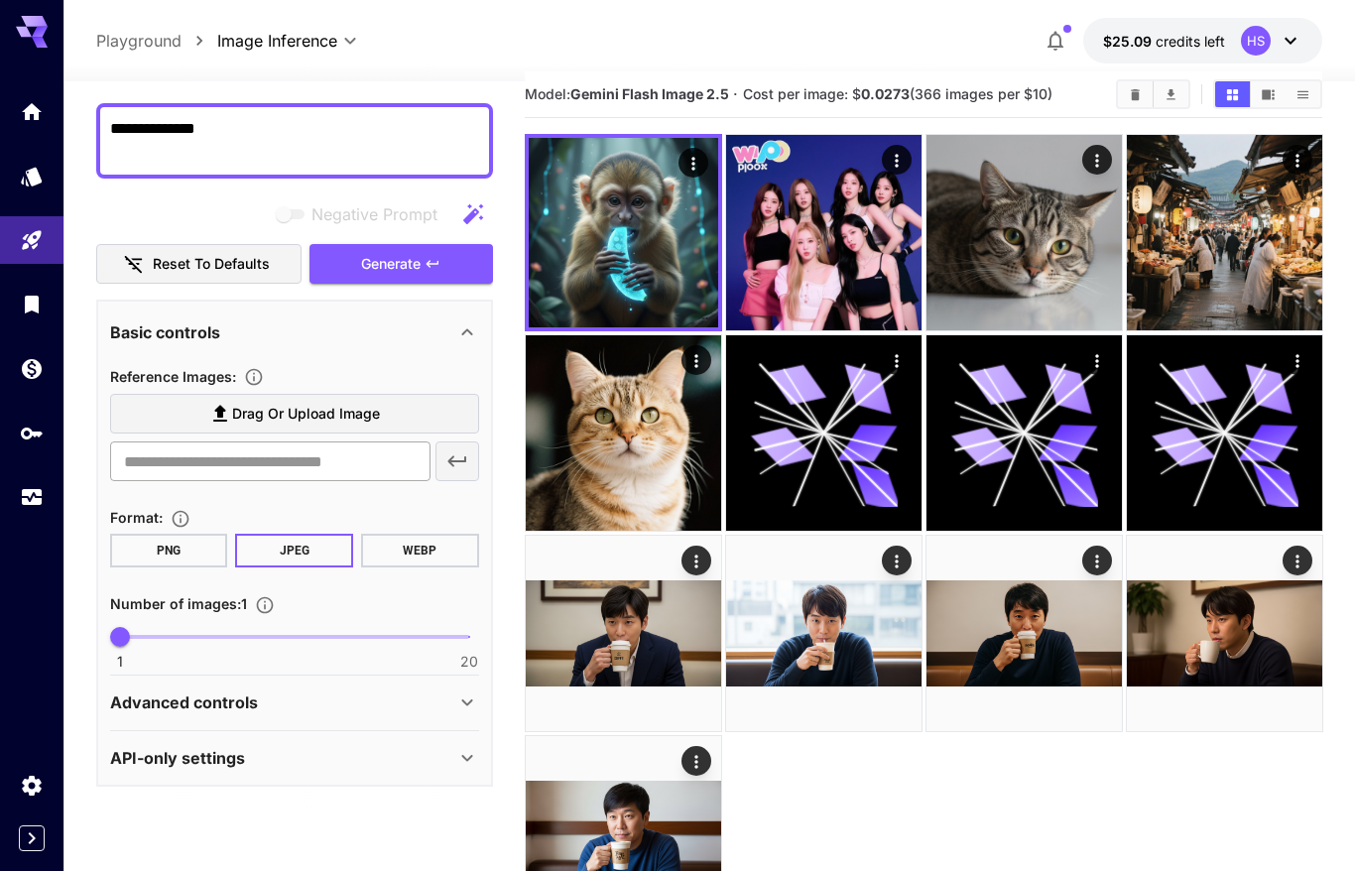
scroll to position [39, 0]
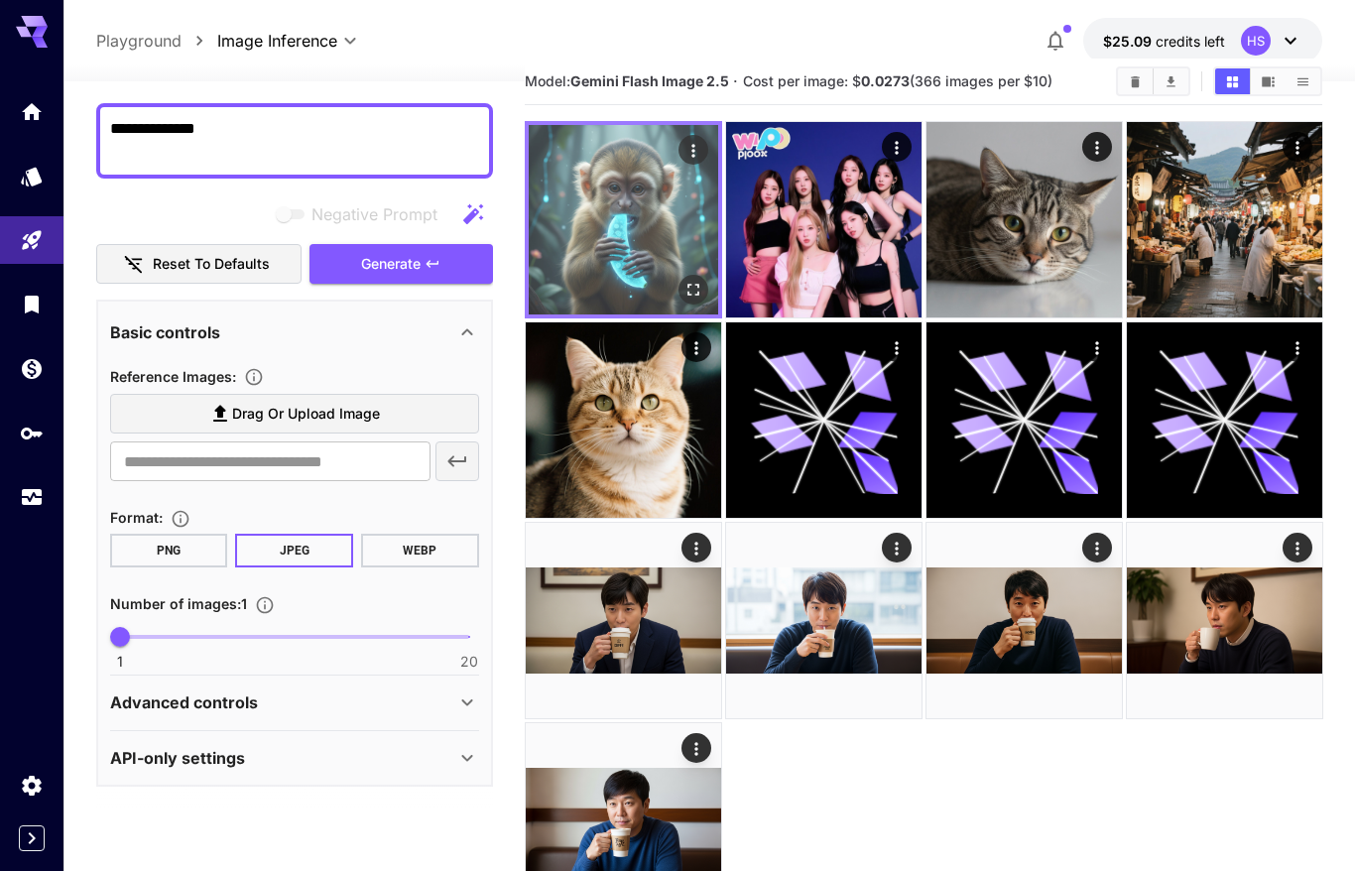
click at [626, 188] on img at bounding box center [624, 220] width 190 height 190
click at [691, 289] on icon "Open in fullscreen" at bounding box center [693, 290] width 20 height 20
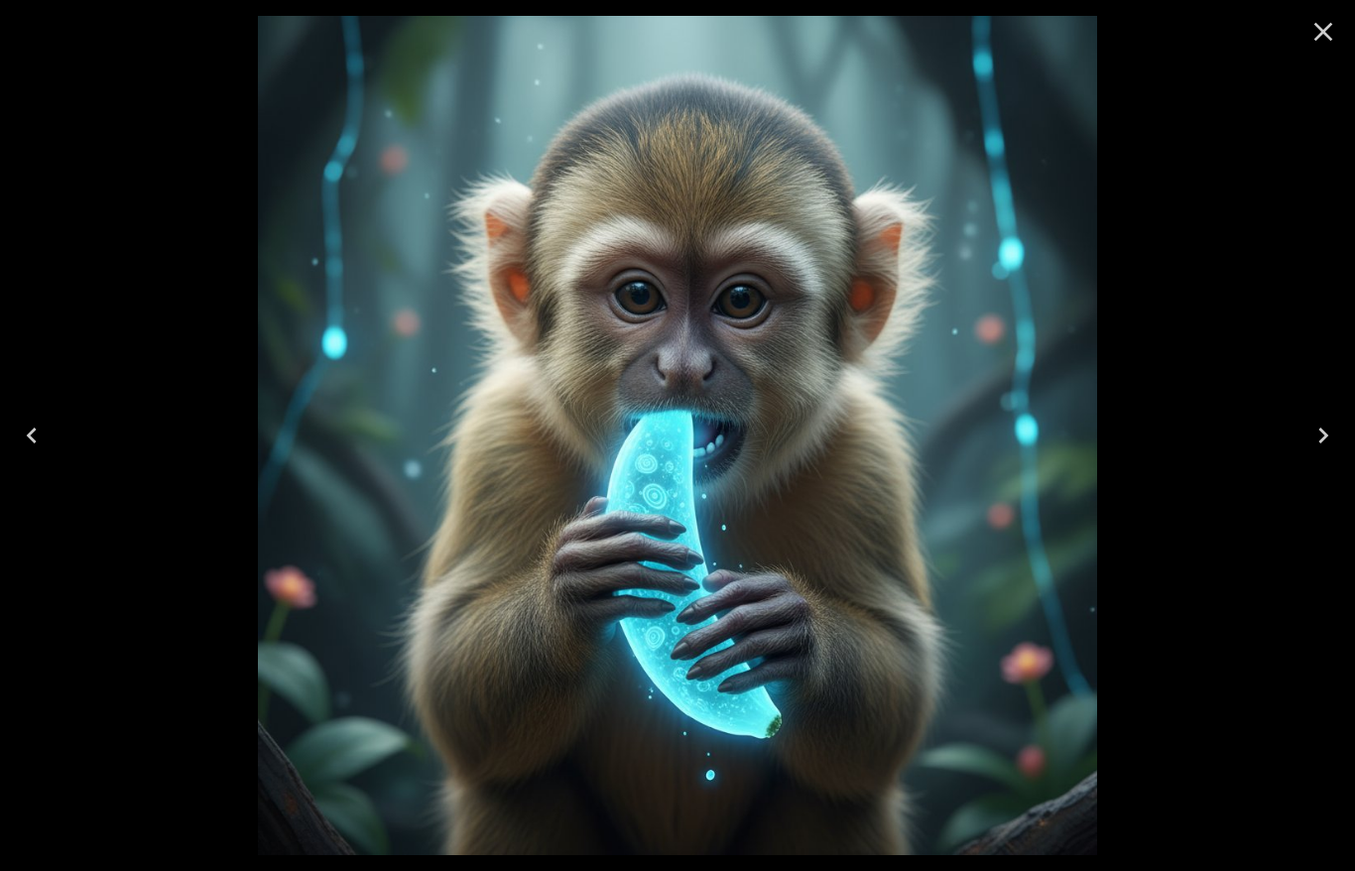
click at [1330, 32] on icon "Close" at bounding box center [1324, 32] width 32 height 32
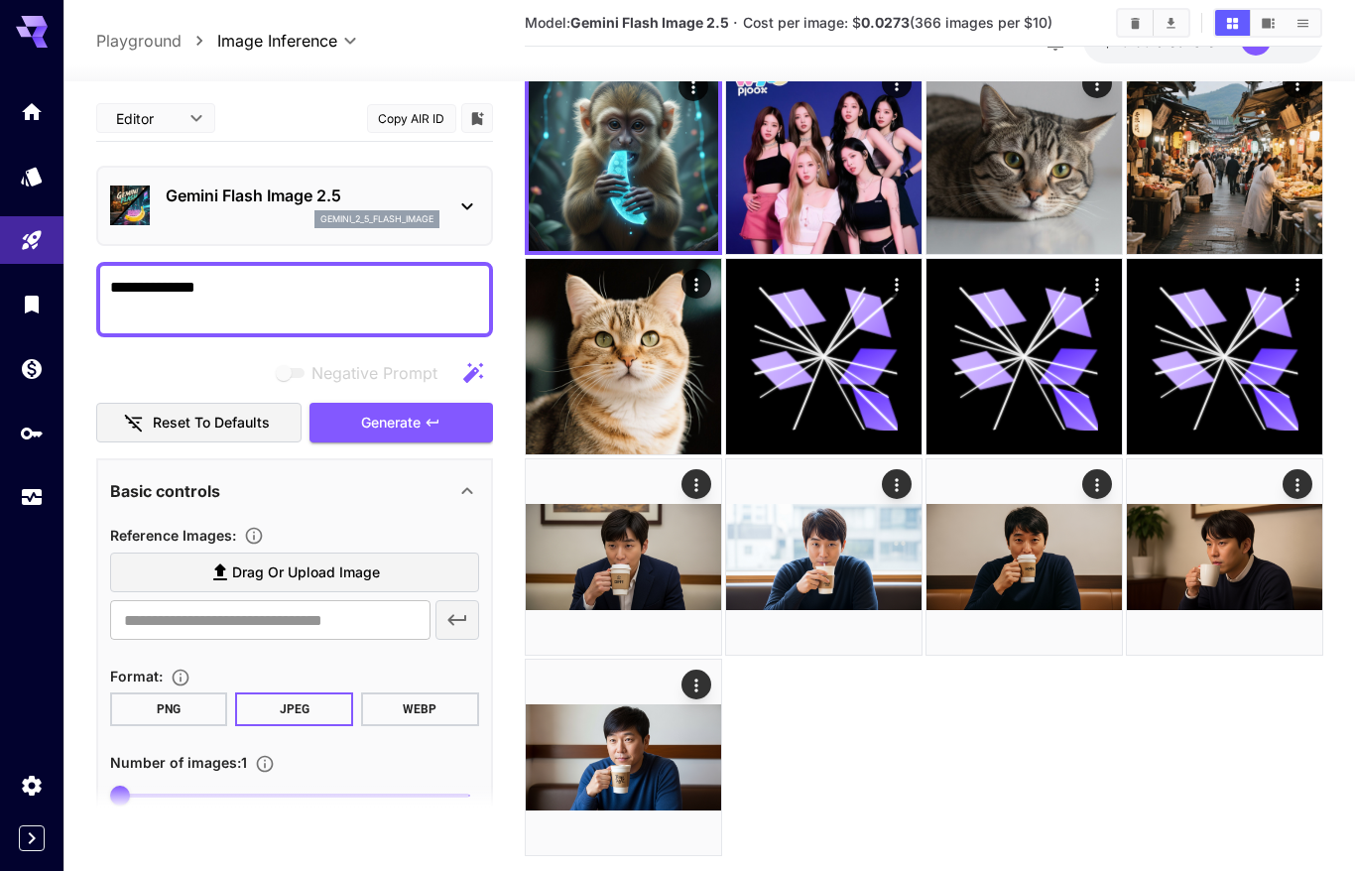
scroll to position [159, 0]
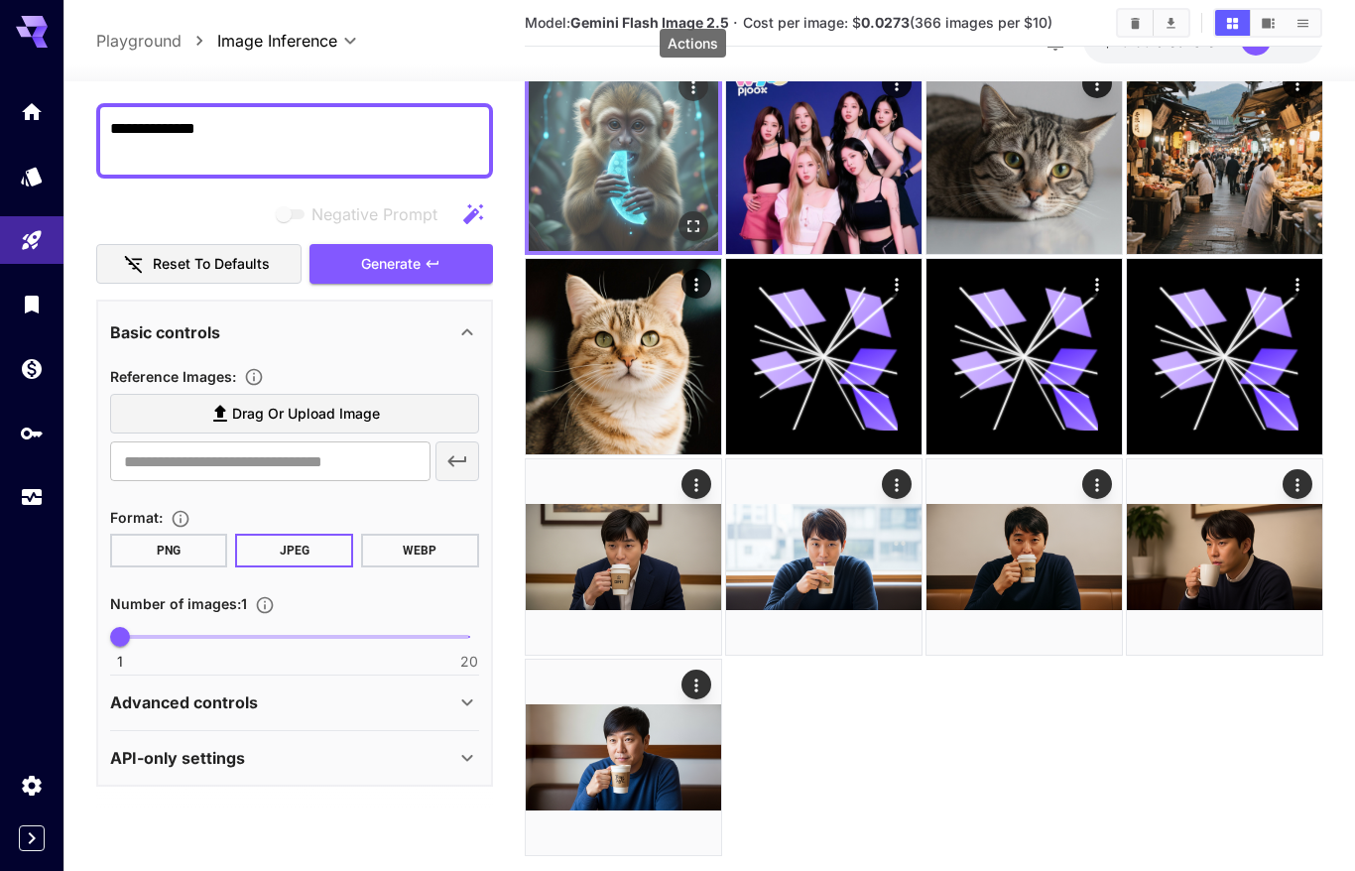
click at [688, 86] on icon "Actions" at bounding box center [693, 87] width 20 height 20
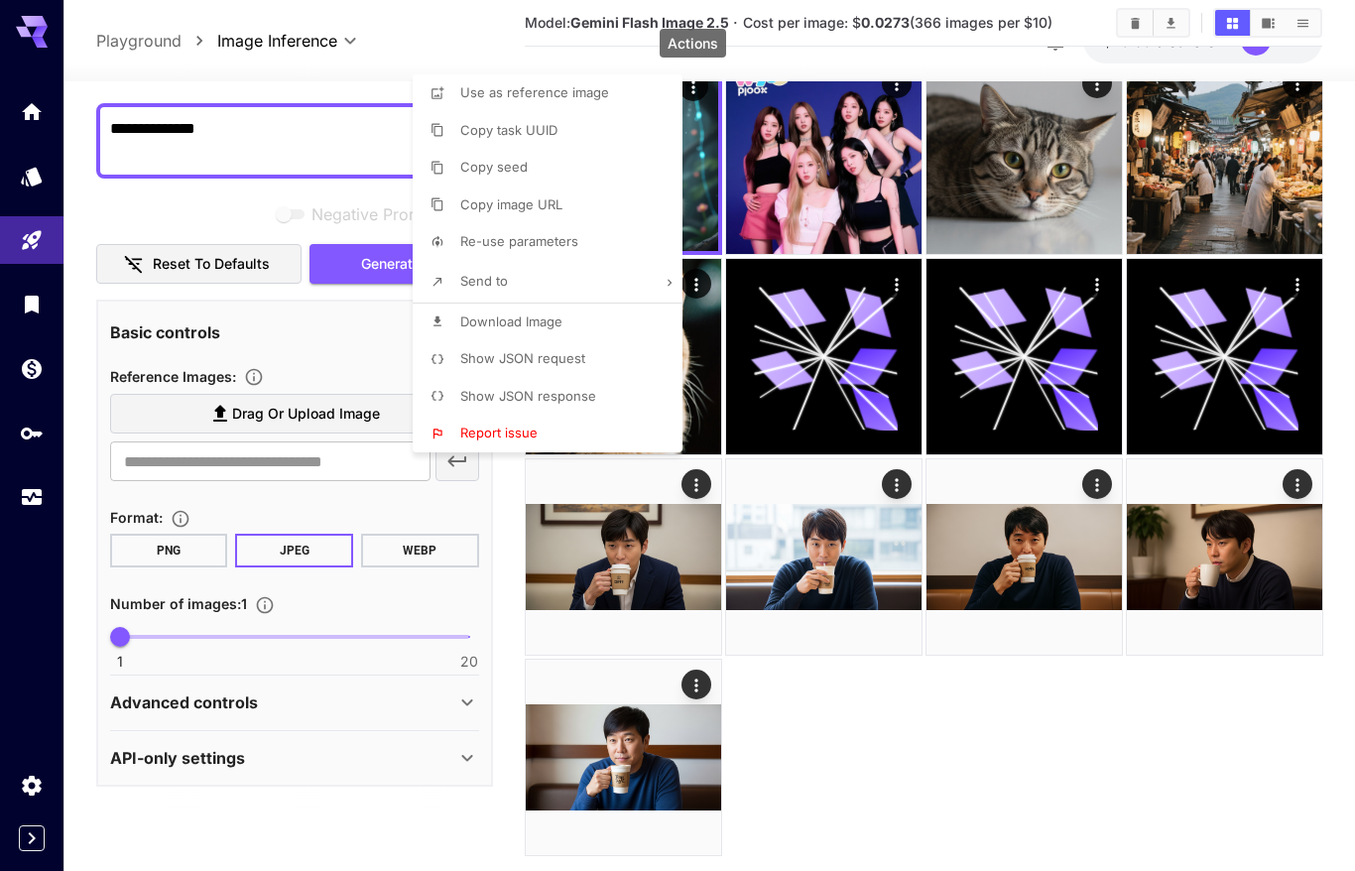
click at [497, 363] on span "Show JSON request" at bounding box center [522, 358] width 125 height 16
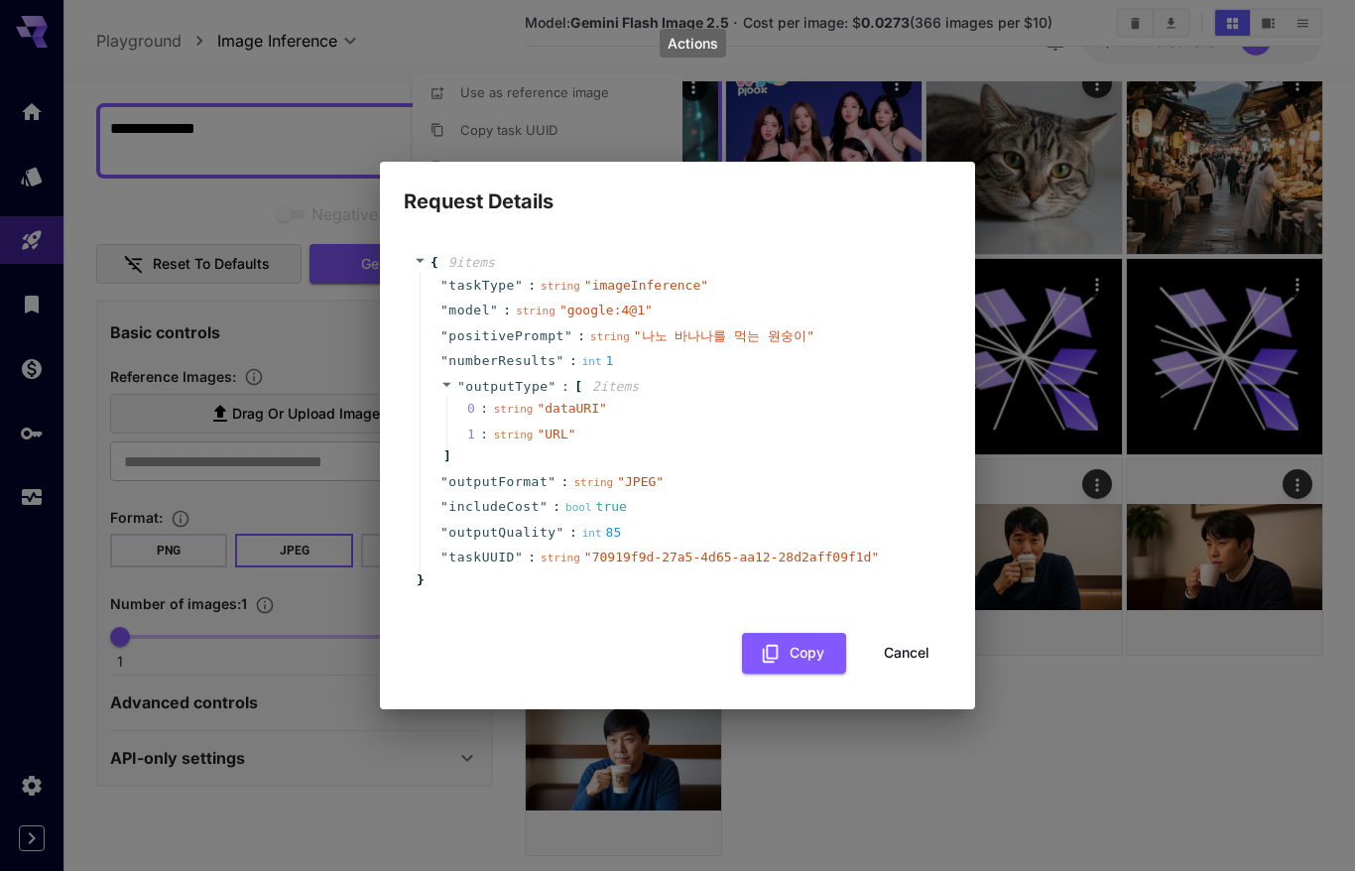
click at [888, 664] on button "Cancel" at bounding box center [906, 653] width 89 height 41
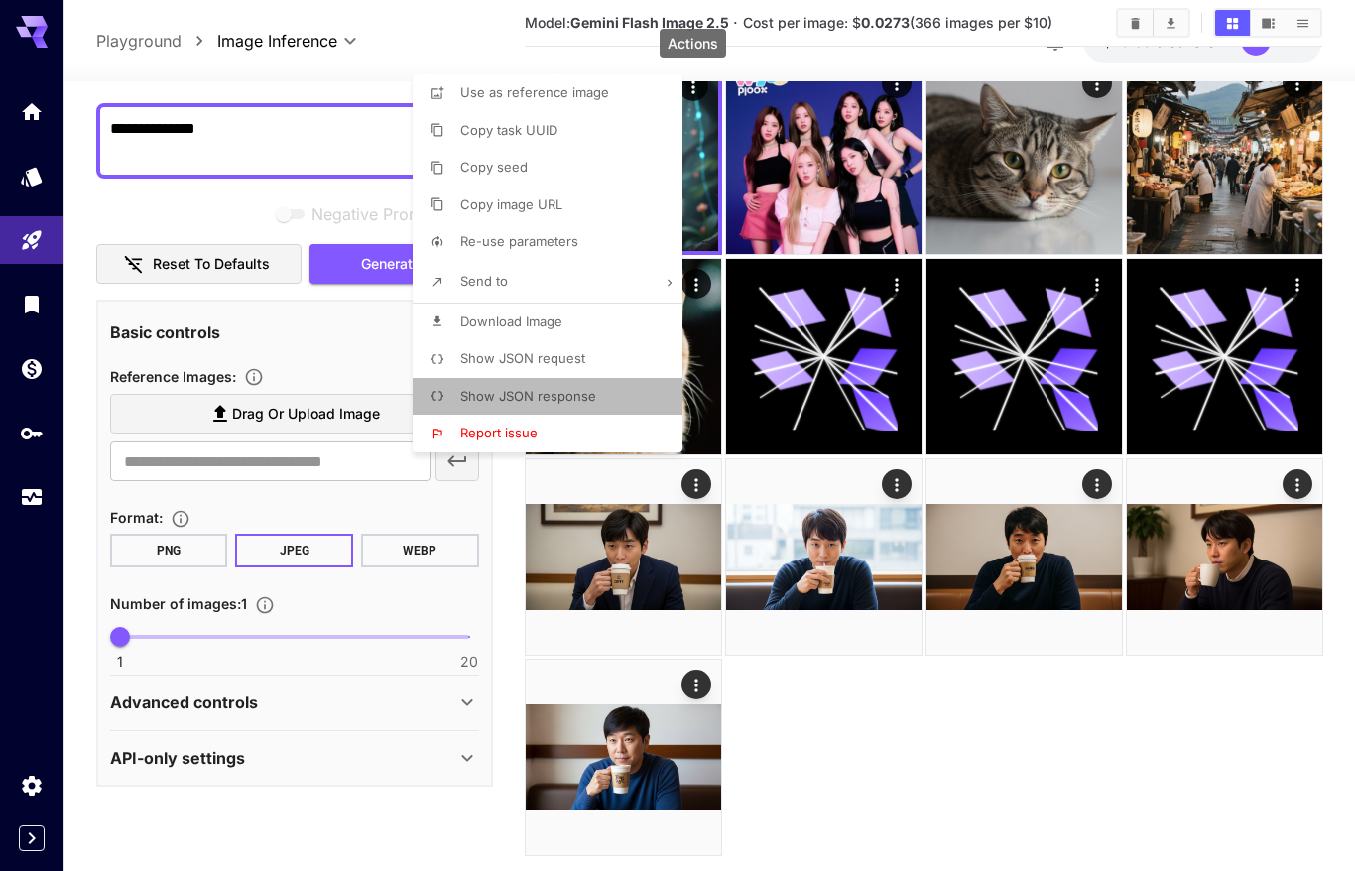
click at [531, 394] on span "Show JSON response" at bounding box center [528, 396] width 136 height 16
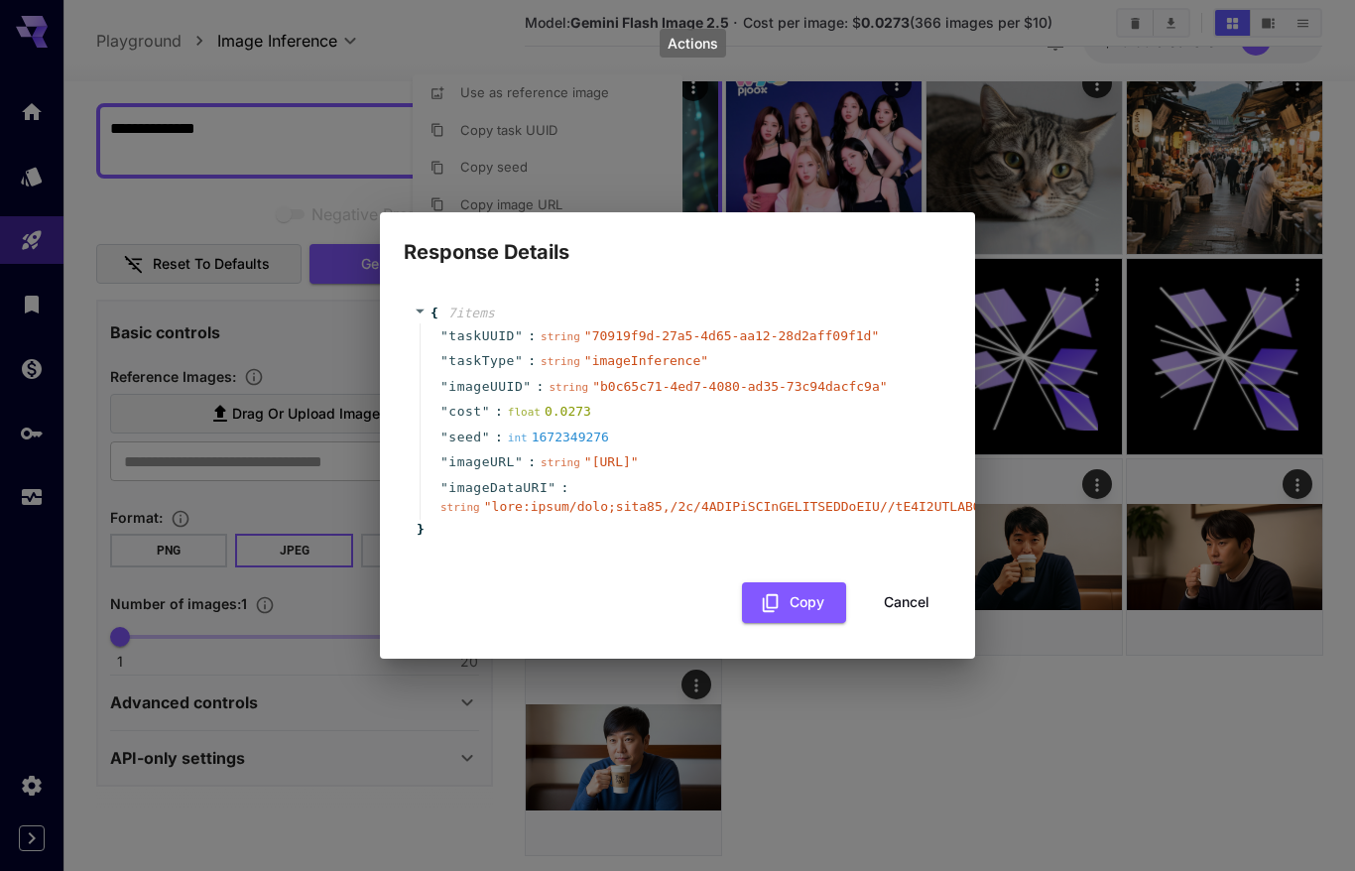
click at [908, 623] on button "Cancel" at bounding box center [906, 602] width 89 height 41
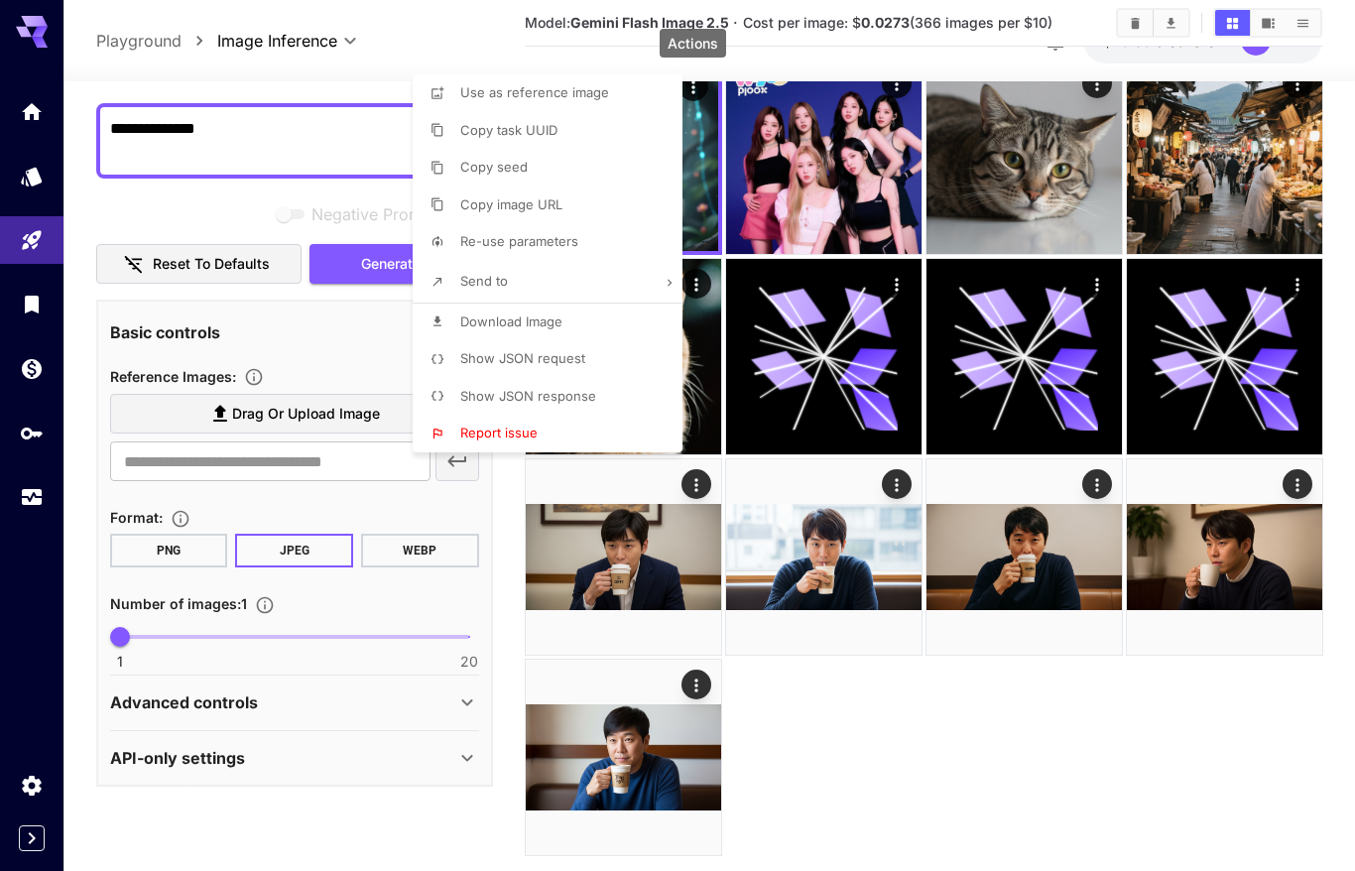
click at [883, 702] on div at bounding box center [677, 435] width 1355 height 871
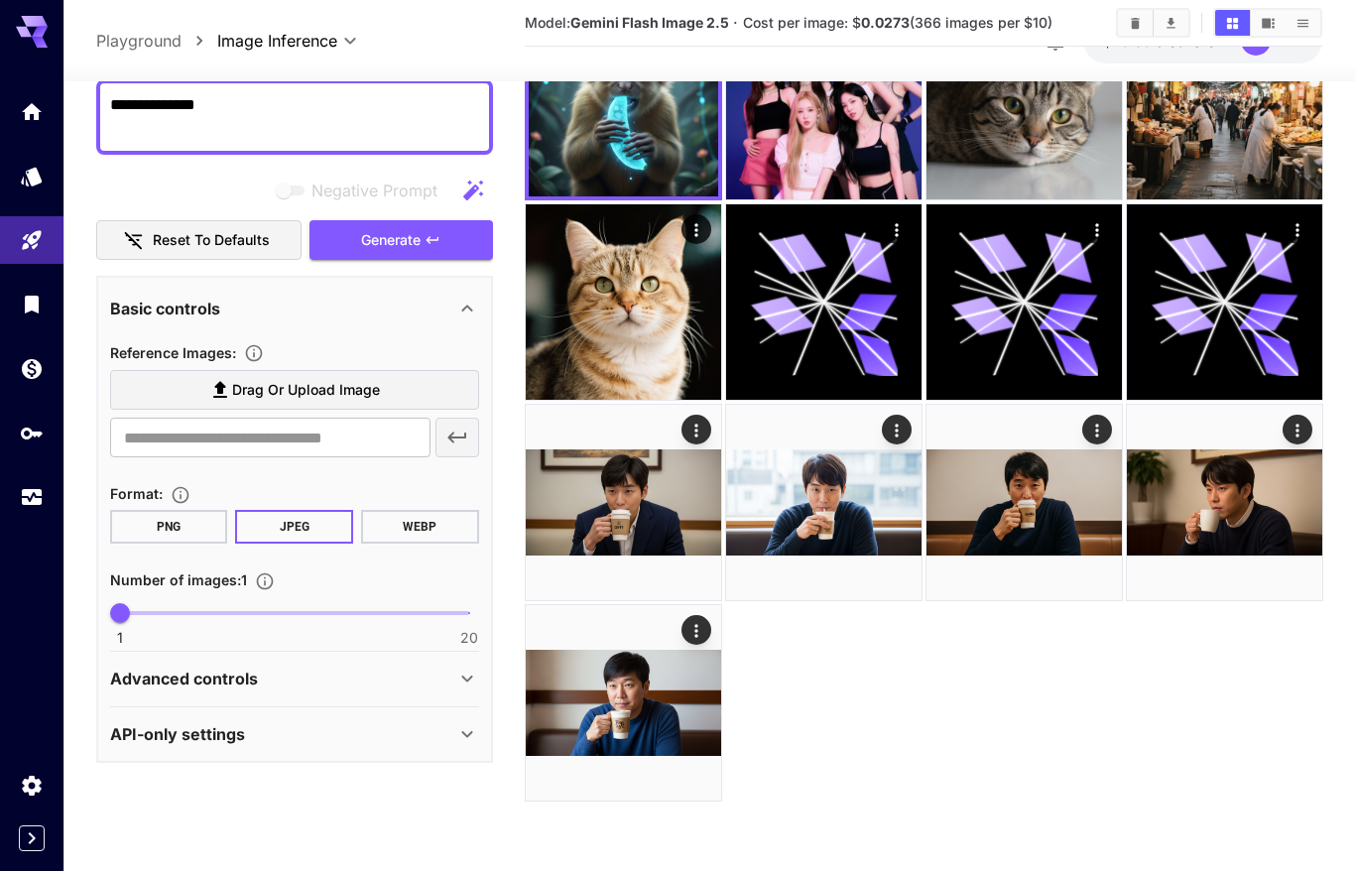
scroll to position [0, 0]
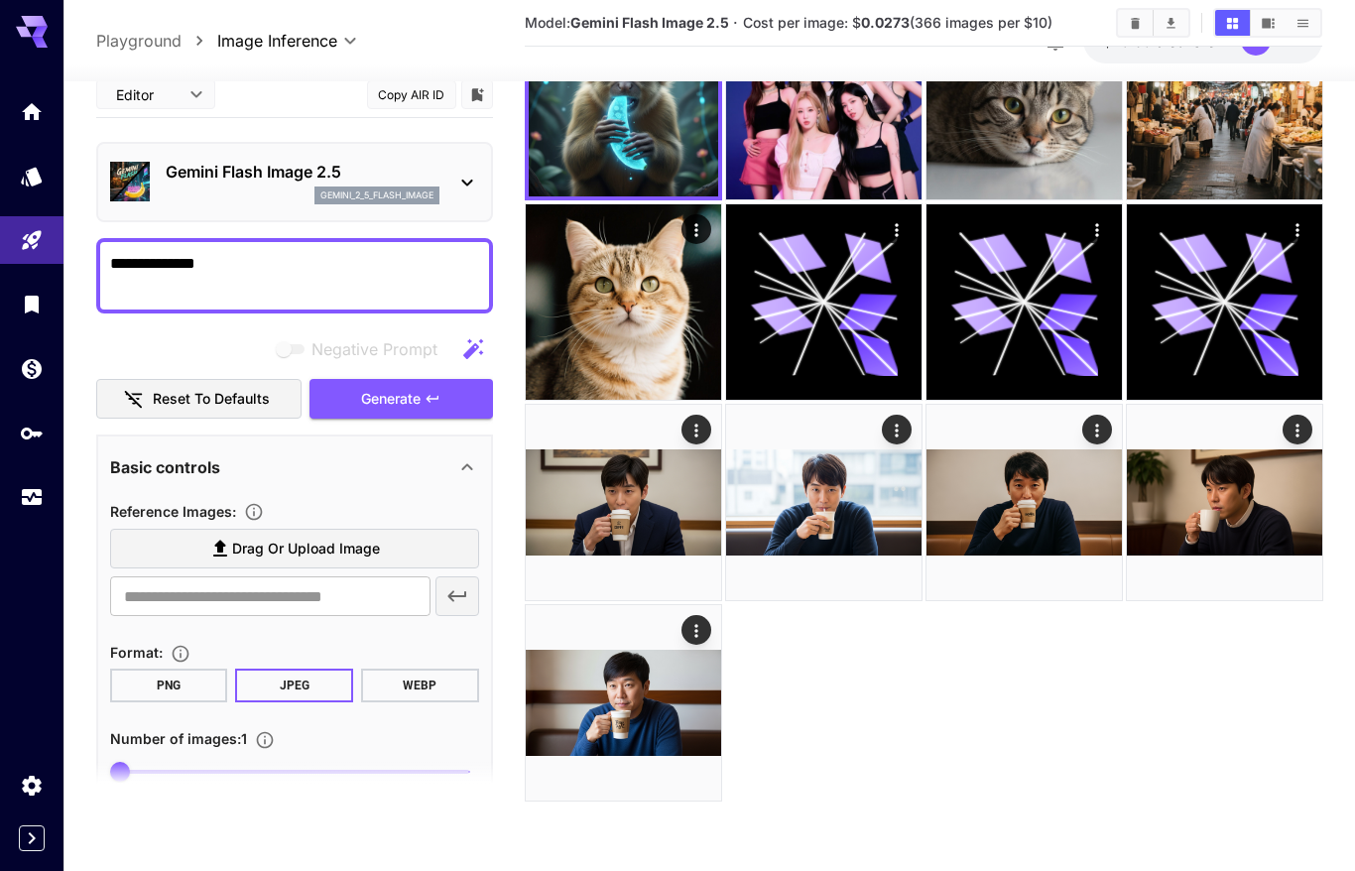
click at [194, 481] on div "Basic controls" at bounding box center [294, 467] width 369 height 48
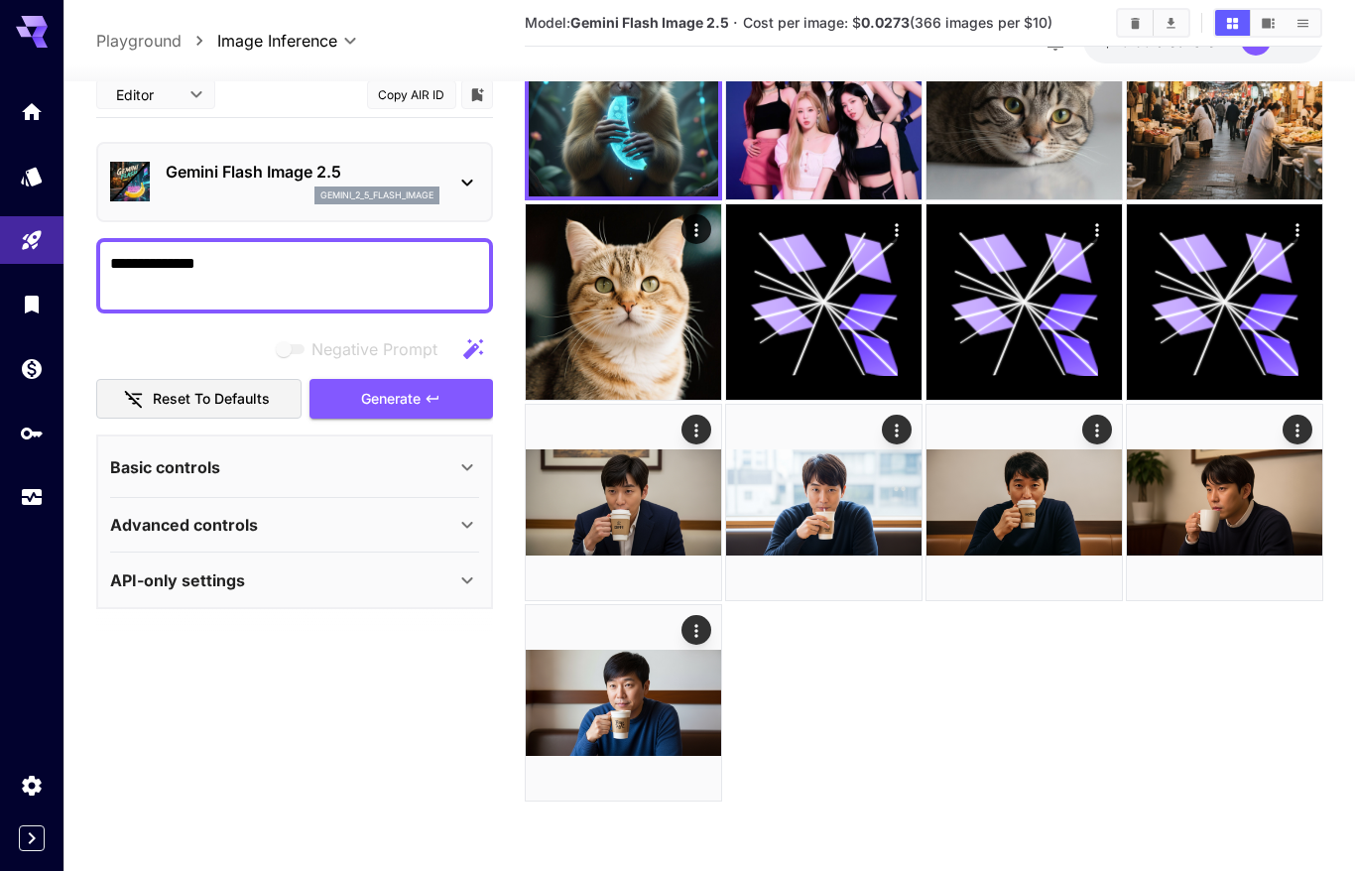
click at [225, 461] on div "Basic controls" at bounding box center [282, 466] width 345 height 24
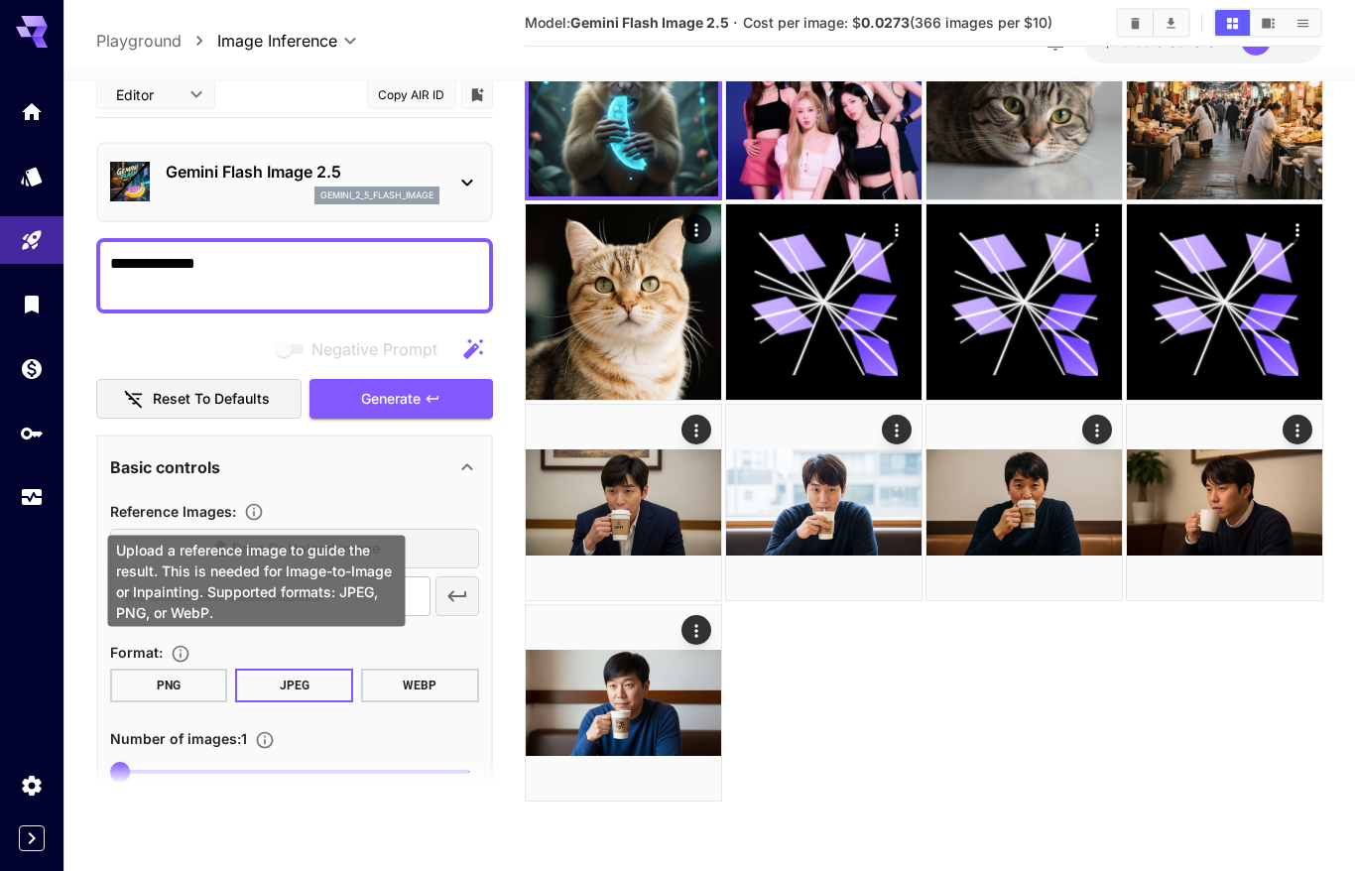
click at [255, 505] on icon "Upload a reference image to guide the result. This is needed for Image-to-Image…" at bounding box center [254, 512] width 20 height 20
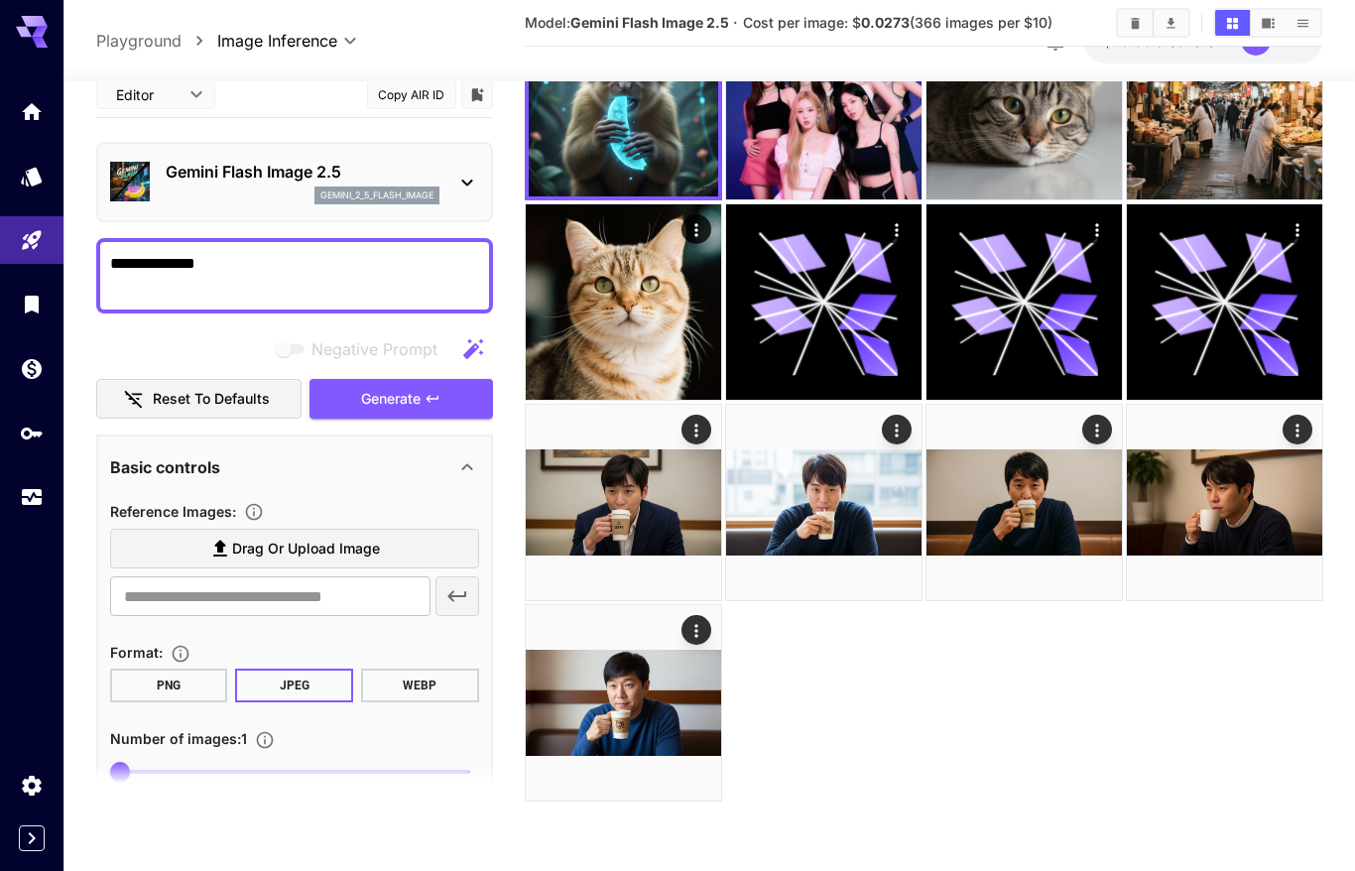
click at [274, 472] on div "Basic controls" at bounding box center [282, 466] width 345 height 24
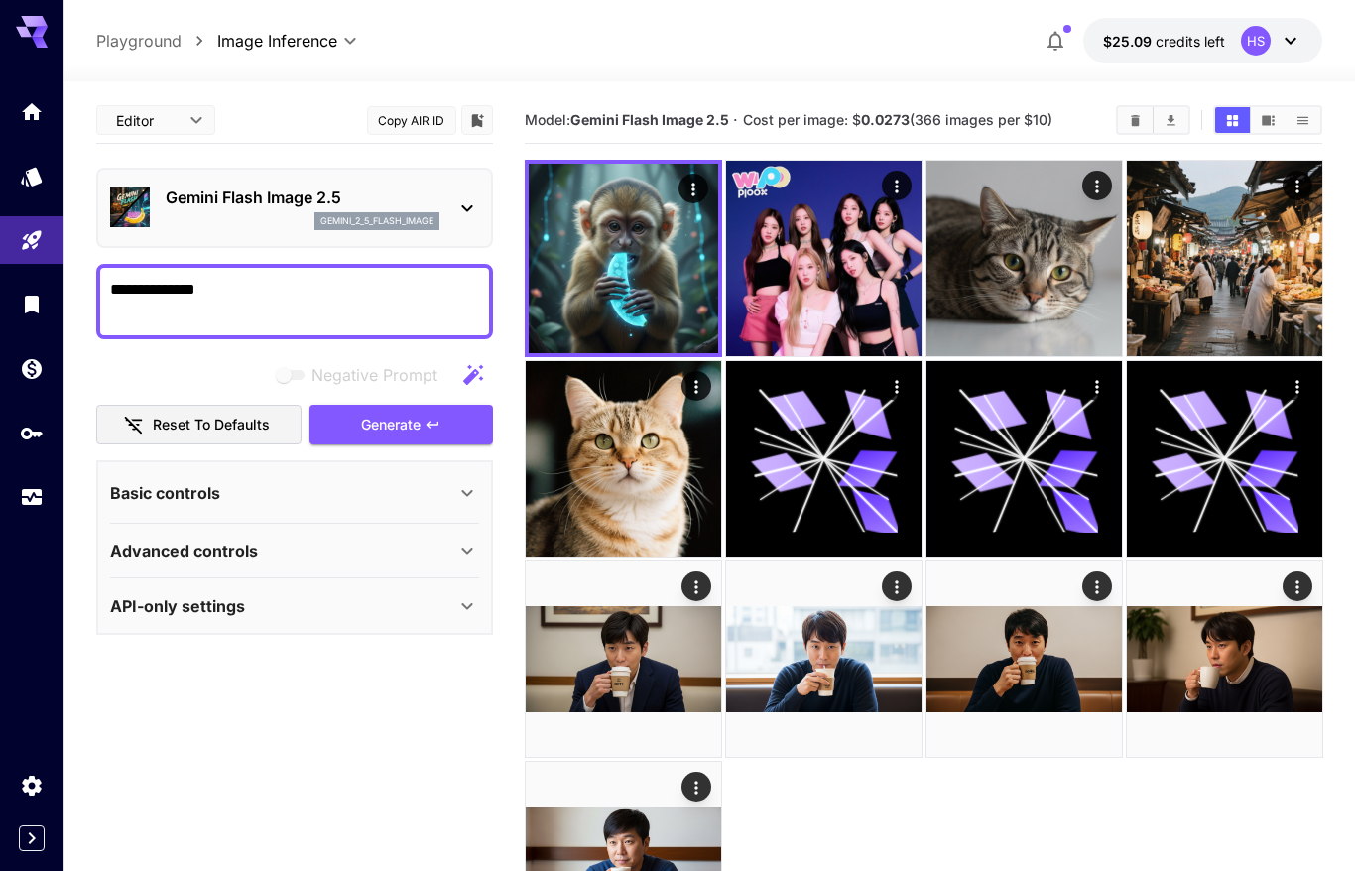
click at [273, 212] on div "gemini_2_5_flash_image" at bounding box center [303, 221] width 274 height 18
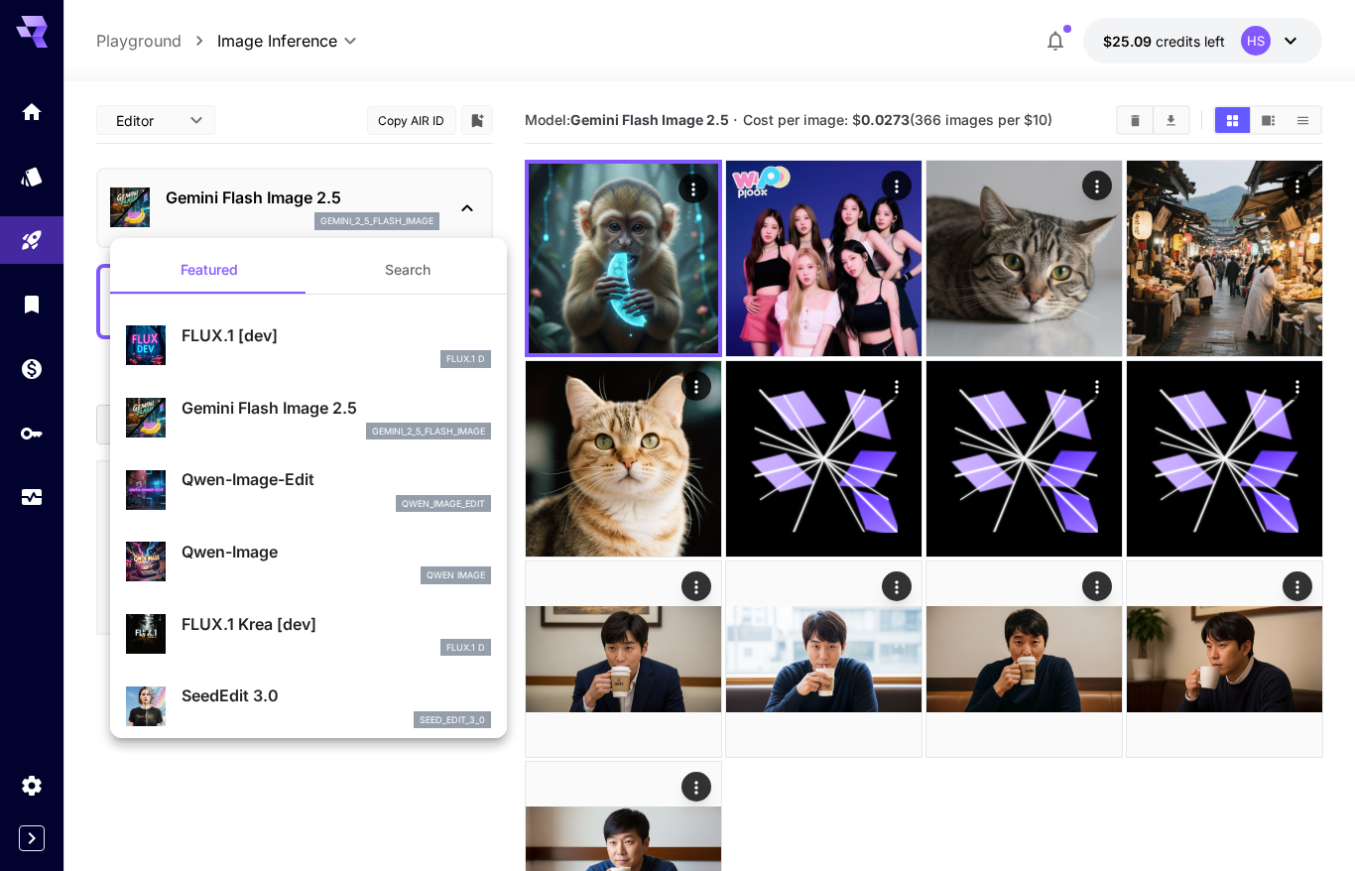
click at [268, 213] on div at bounding box center [677, 435] width 1355 height 871
